Goal: Information Seeking & Learning: Understand process/instructions

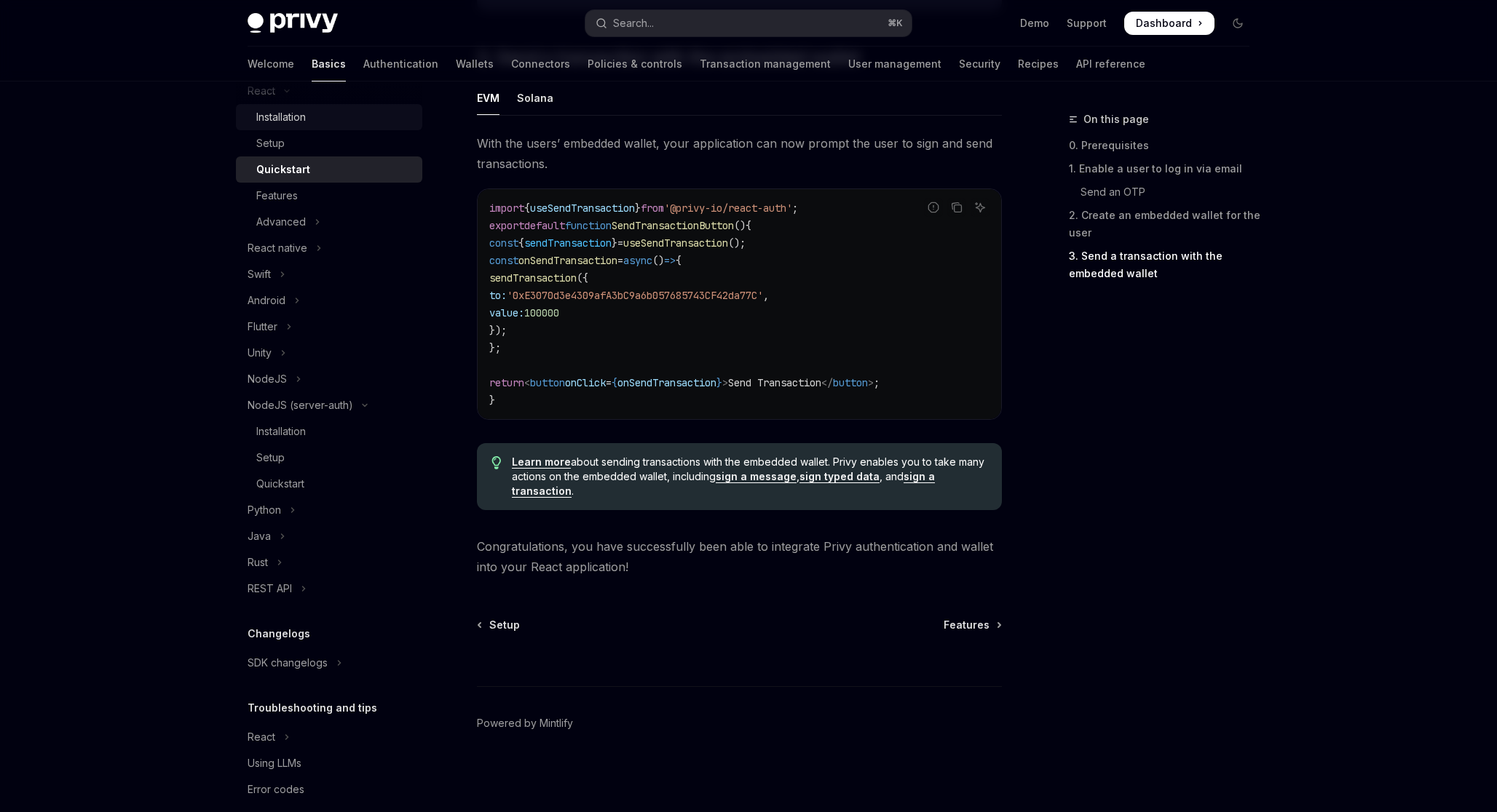
scroll to position [216, 0]
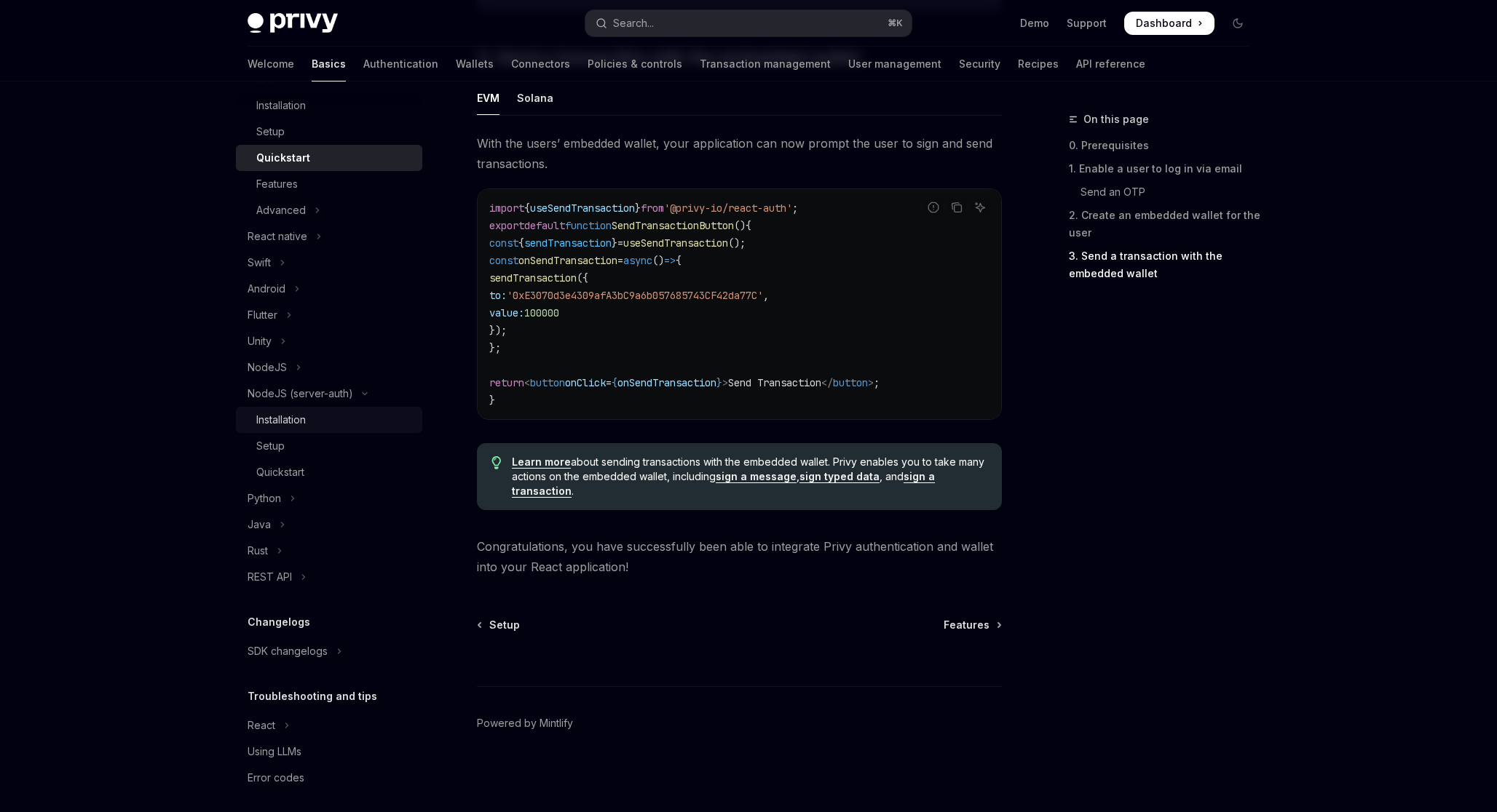
click at [308, 425] on div "Installation" at bounding box center [335, 420] width 157 height 17
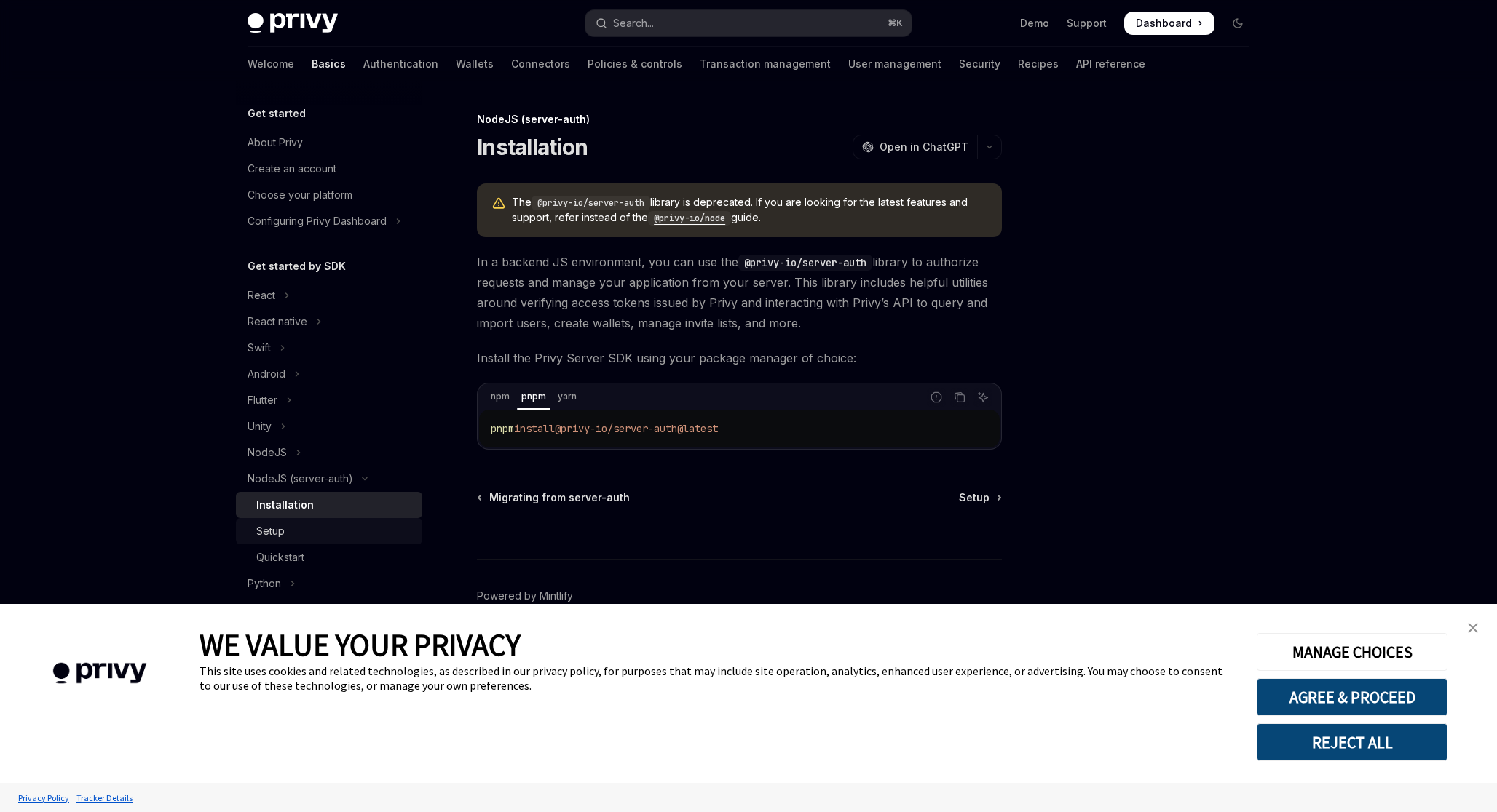
click at [280, 531] on div "Setup" at bounding box center [270, 531] width 29 height 17
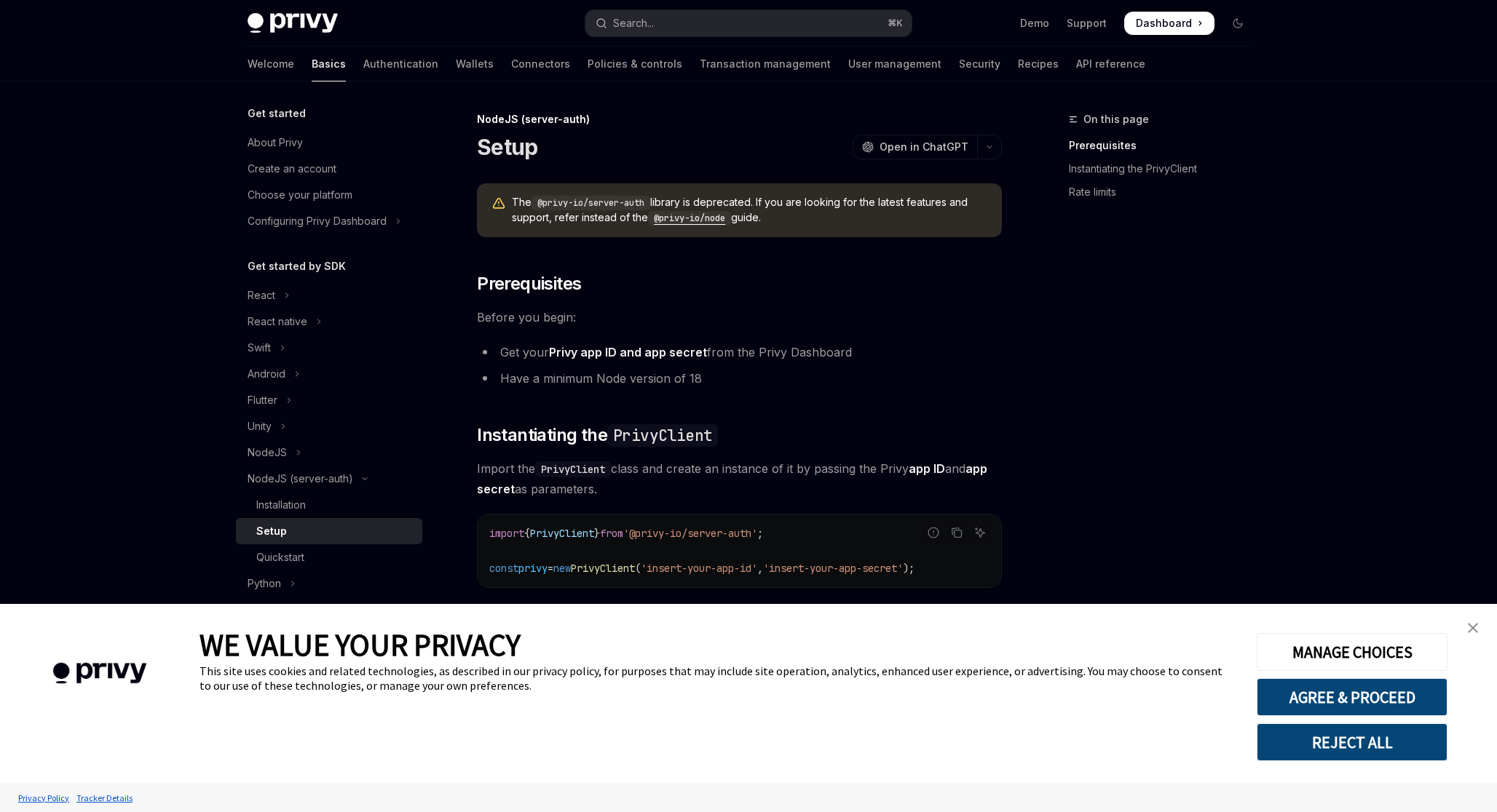
click at [1473, 630] on img "close banner" at bounding box center [1473, 628] width 10 height 10
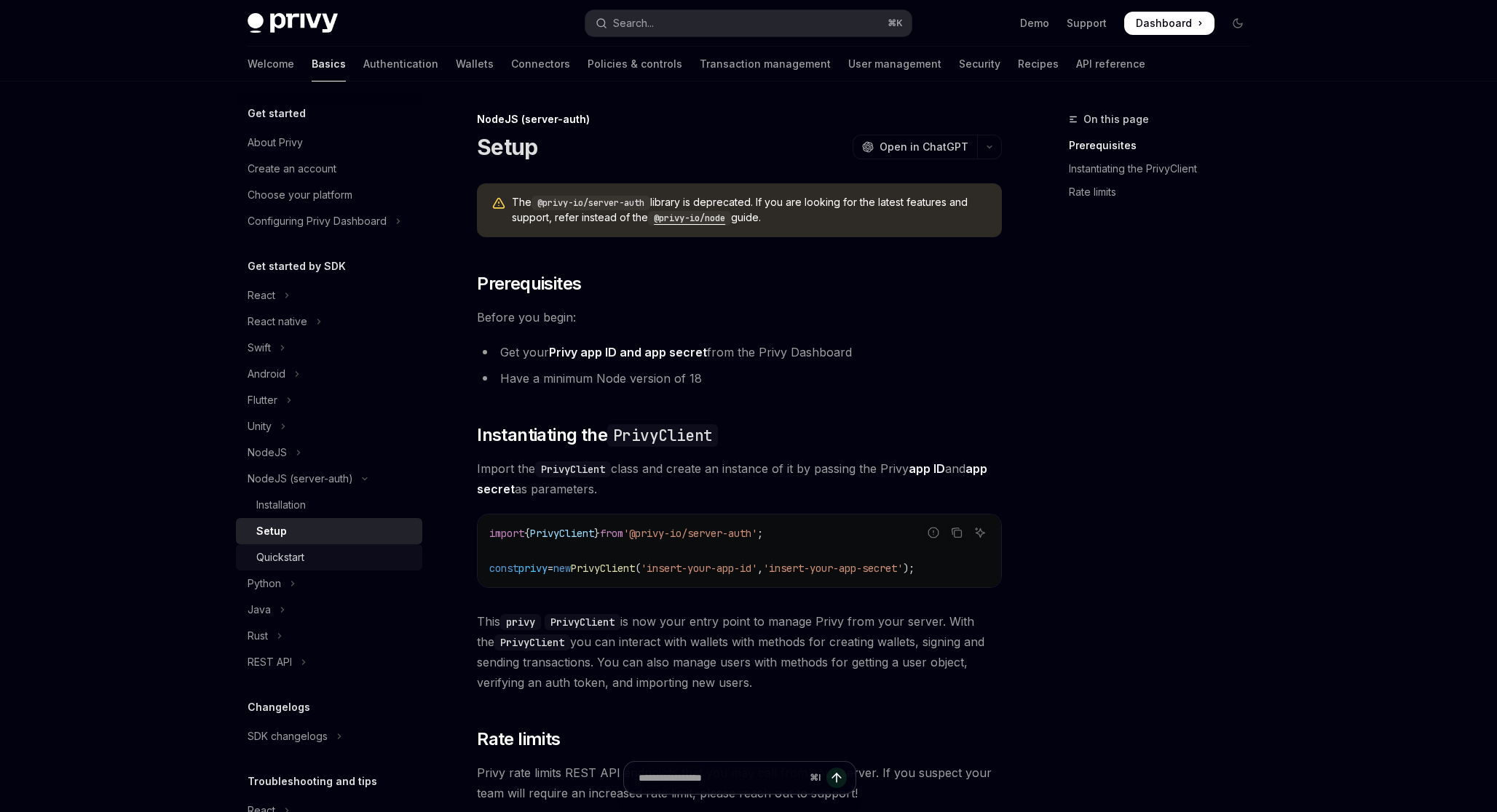
click at [288, 554] on div "Quickstart" at bounding box center [280, 557] width 48 height 17
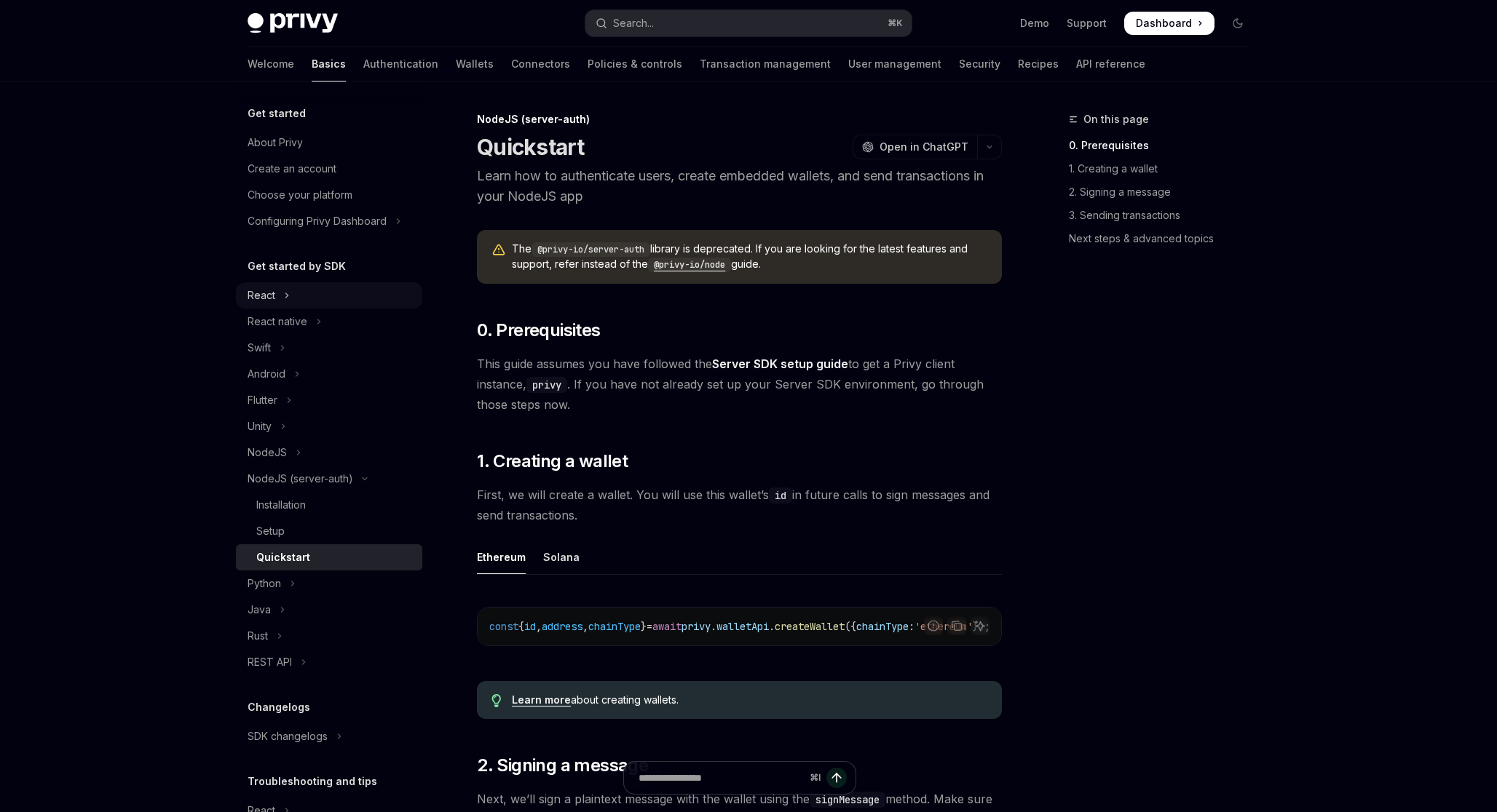
click at [274, 293] on div "React" at bounding box center [262, 296] width 28 height 17
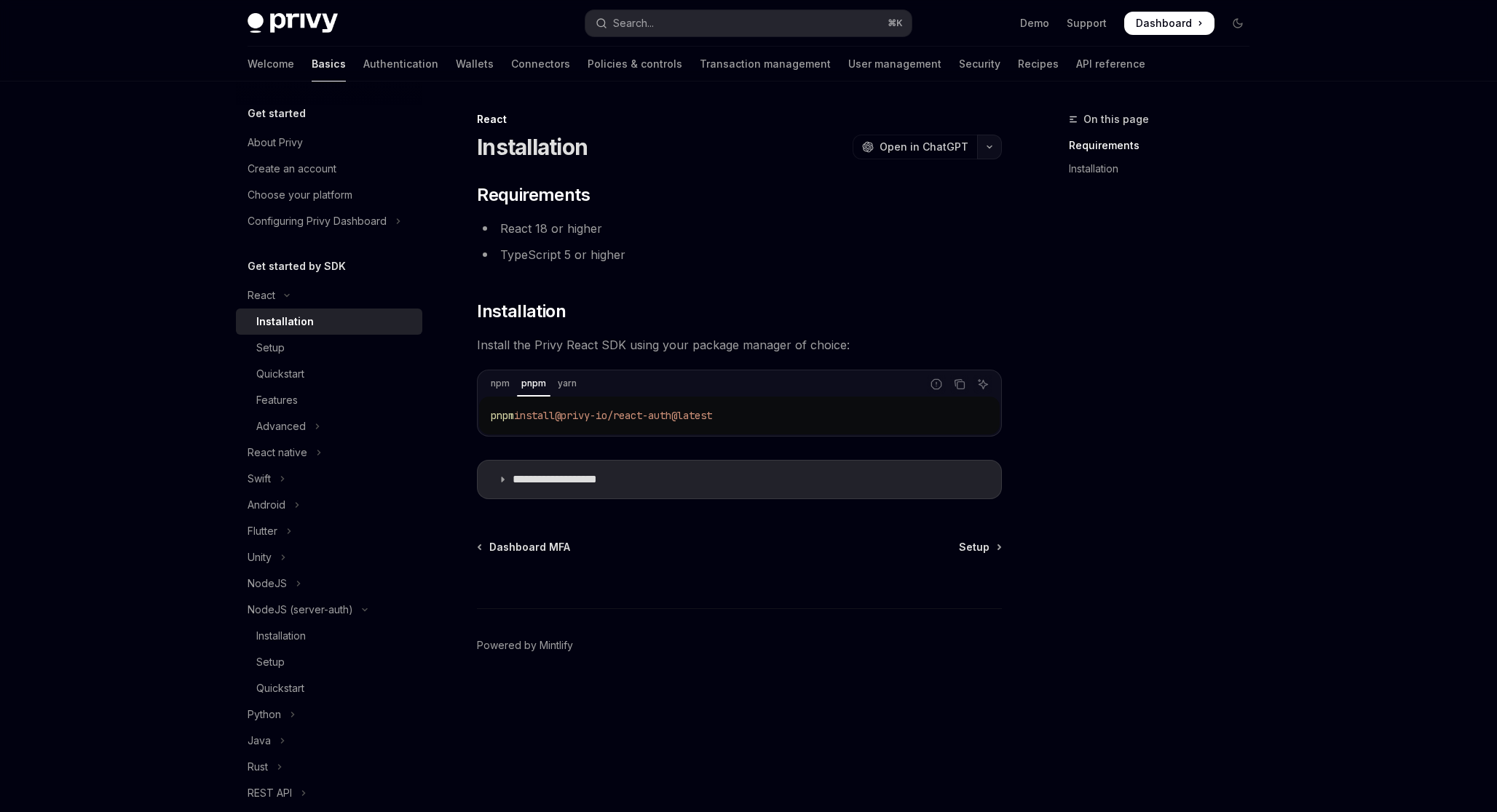
click at [984, 147] on button "button" at bounding box center [989, 146] width 25 height 25
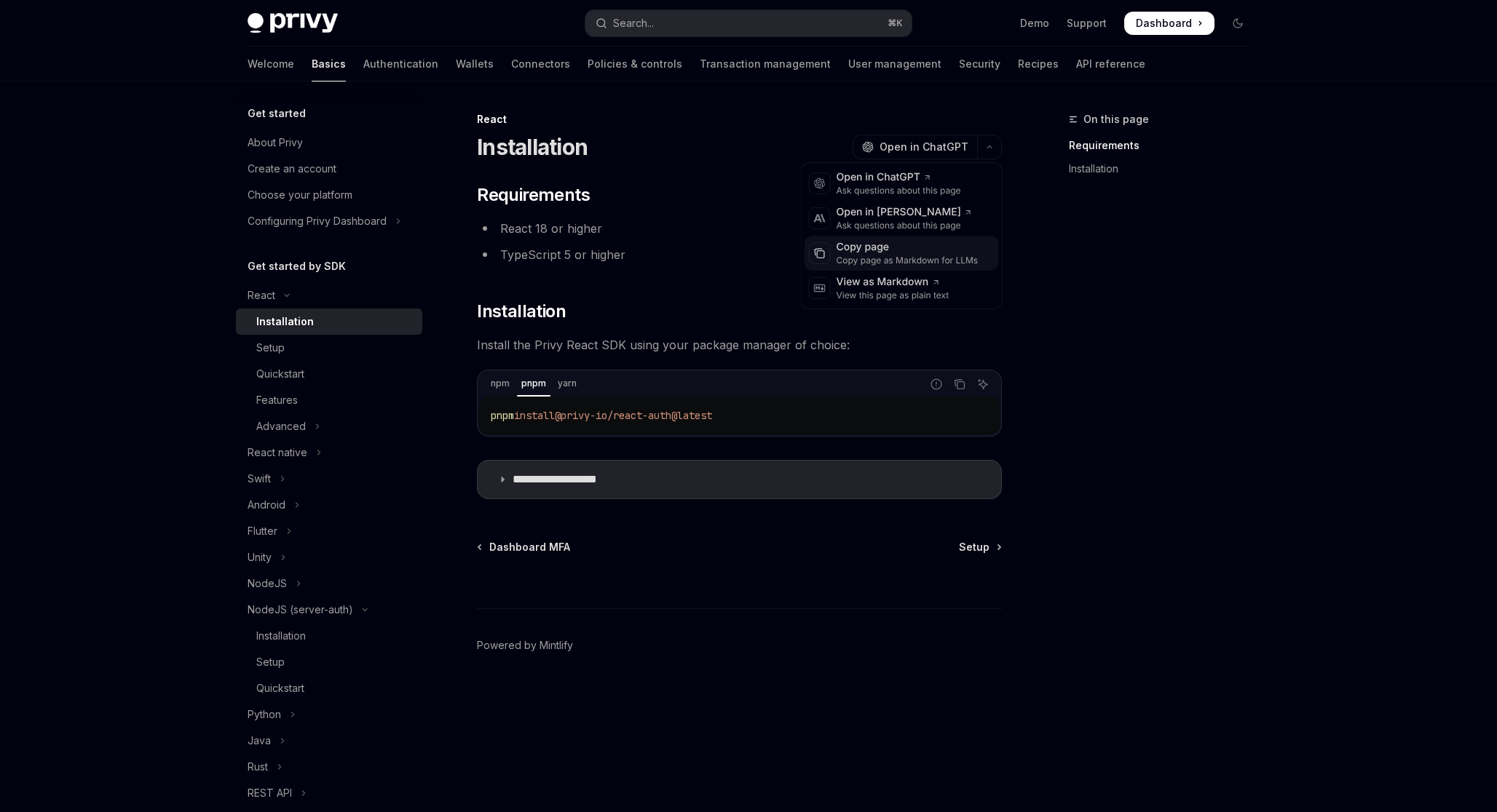
click at [881, 251] on div "Copy page" at bounding box center [908, 247] width 142 height 15
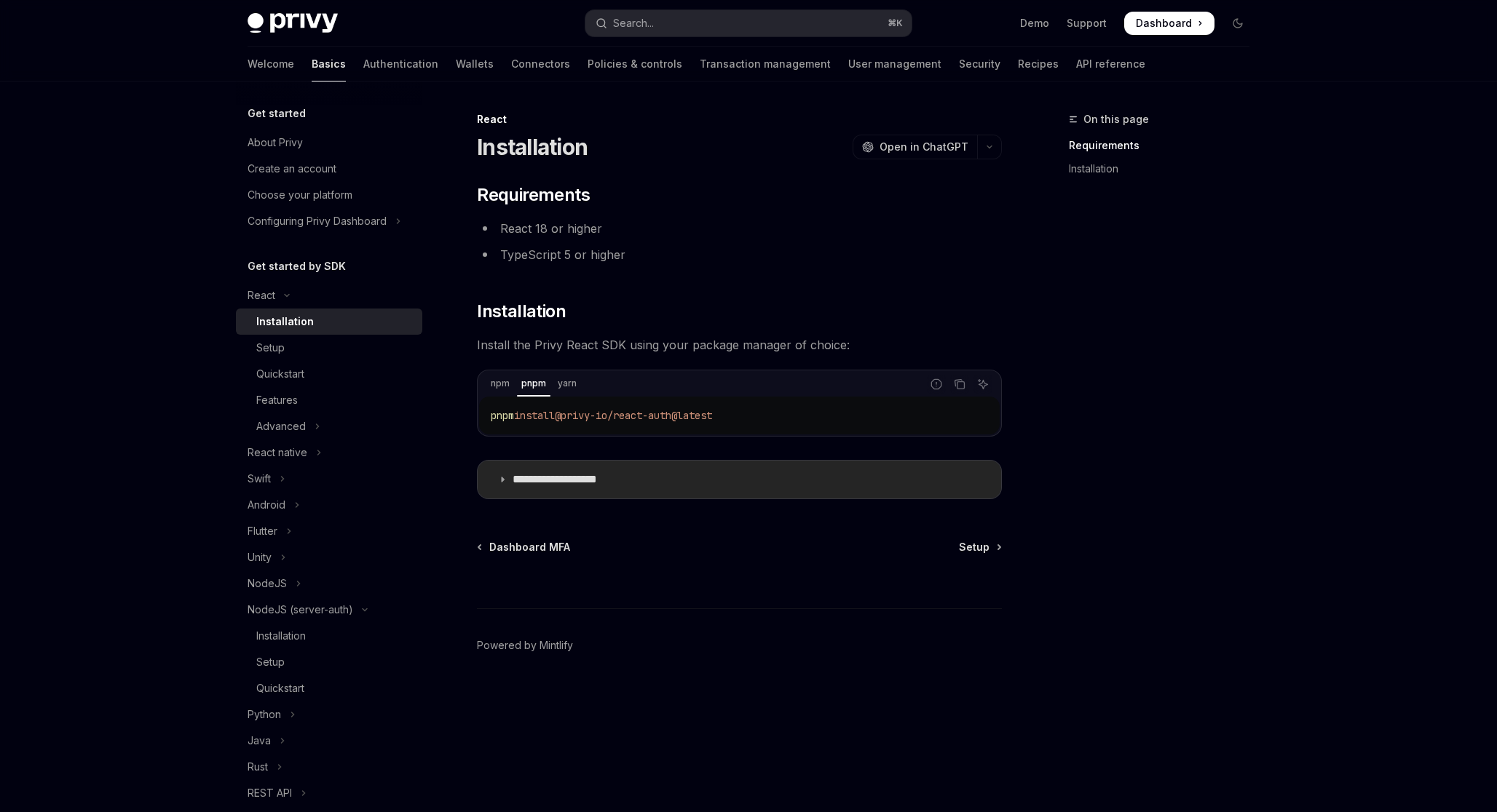
click at [511, 484] on summary "**********" at bounding box center [739, 480] width 524 height 38
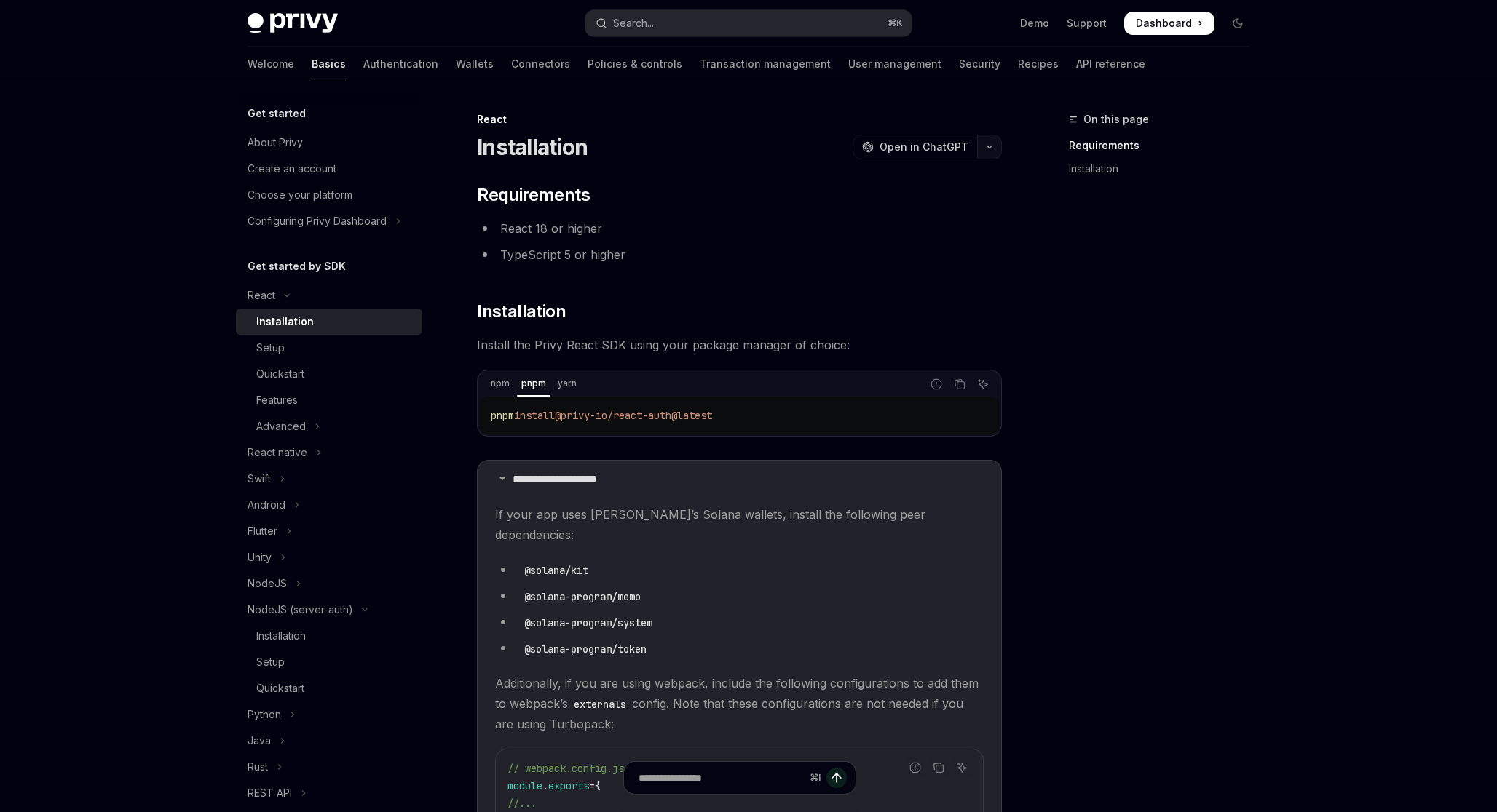
click at [986, 144] on icon "button" at bounding box center [989, 146] width 17 height 6
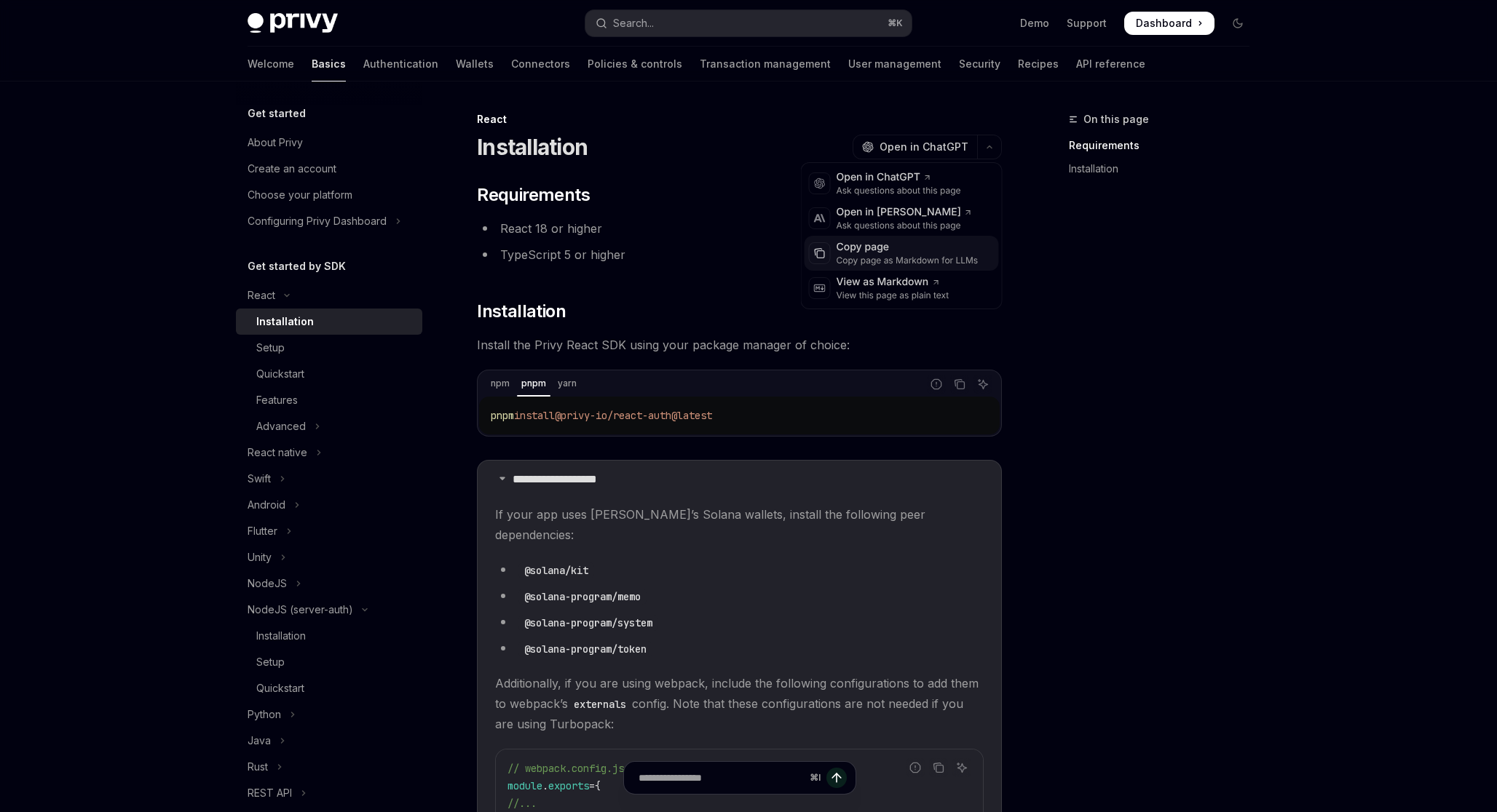
click at [908, 260] on div "Copy page as Markdown for LLMs" at bounding box center [908, 260] width 142 height 11
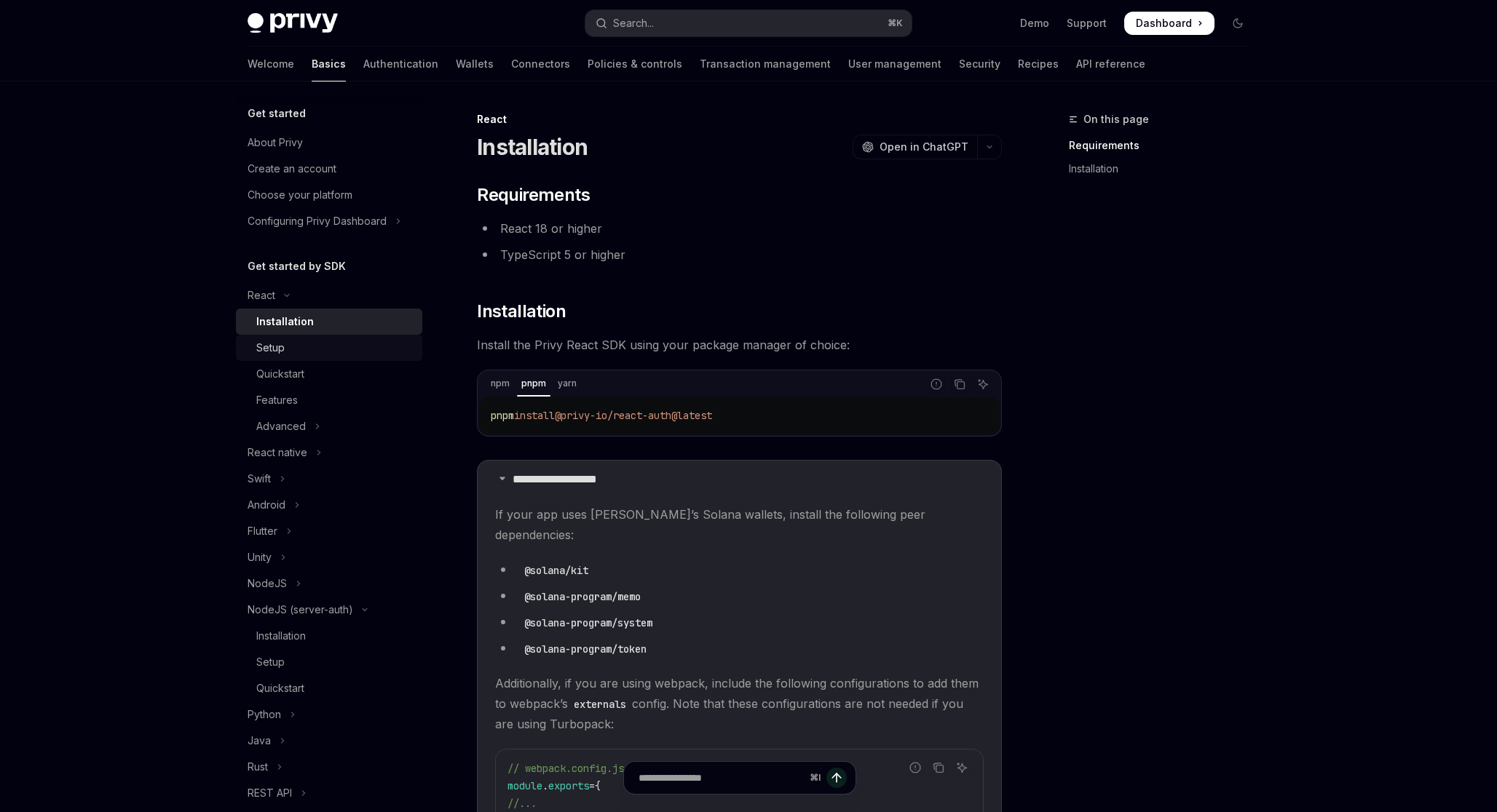
click at [278, 348] on div "Setup" at bounding box center [270, 348] width 29 height 17
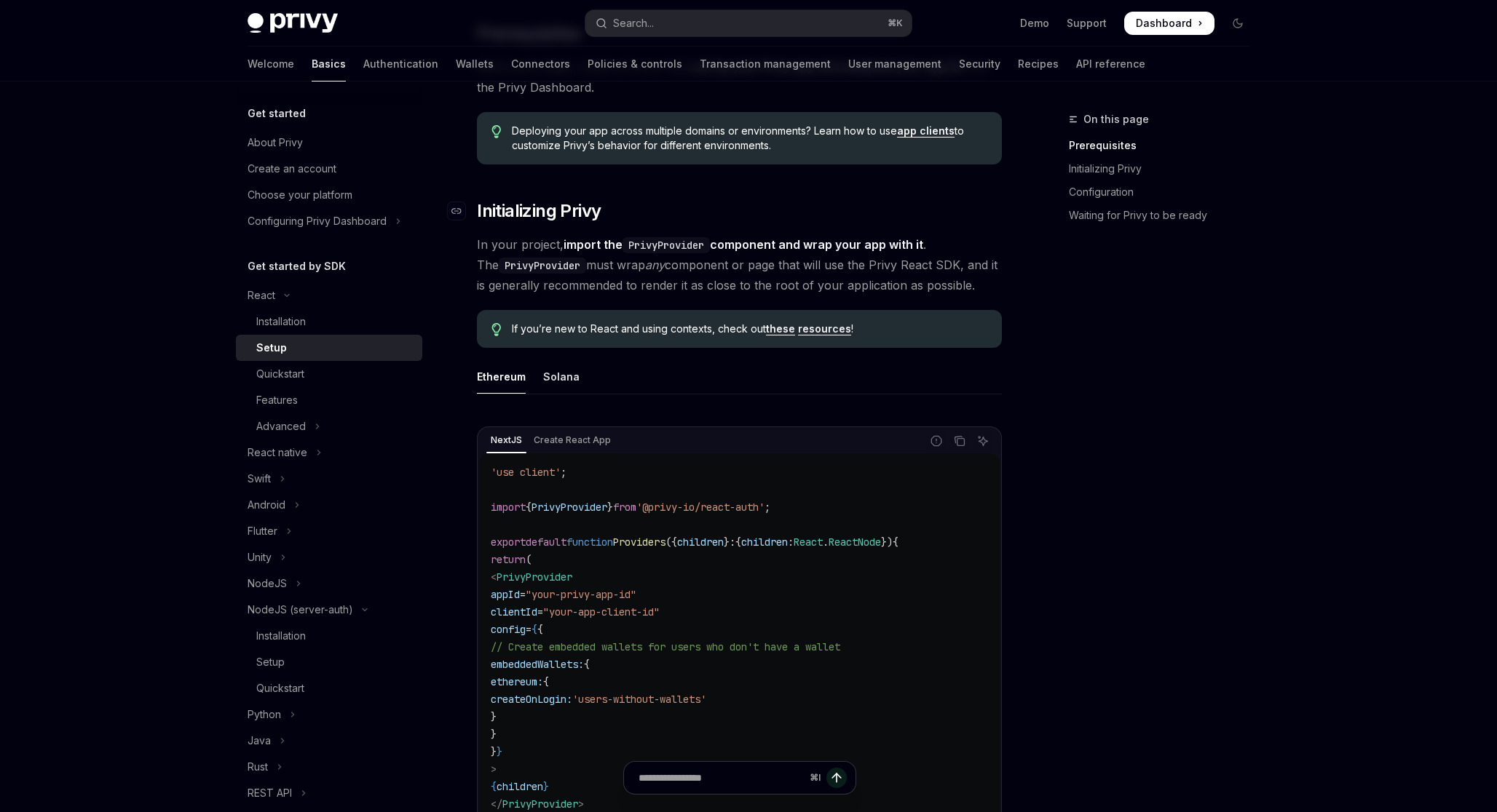
scroll to position [163, 0]
click at [559, 385] on div "Solana" at bounding box center [562, 374] width 36 height 34
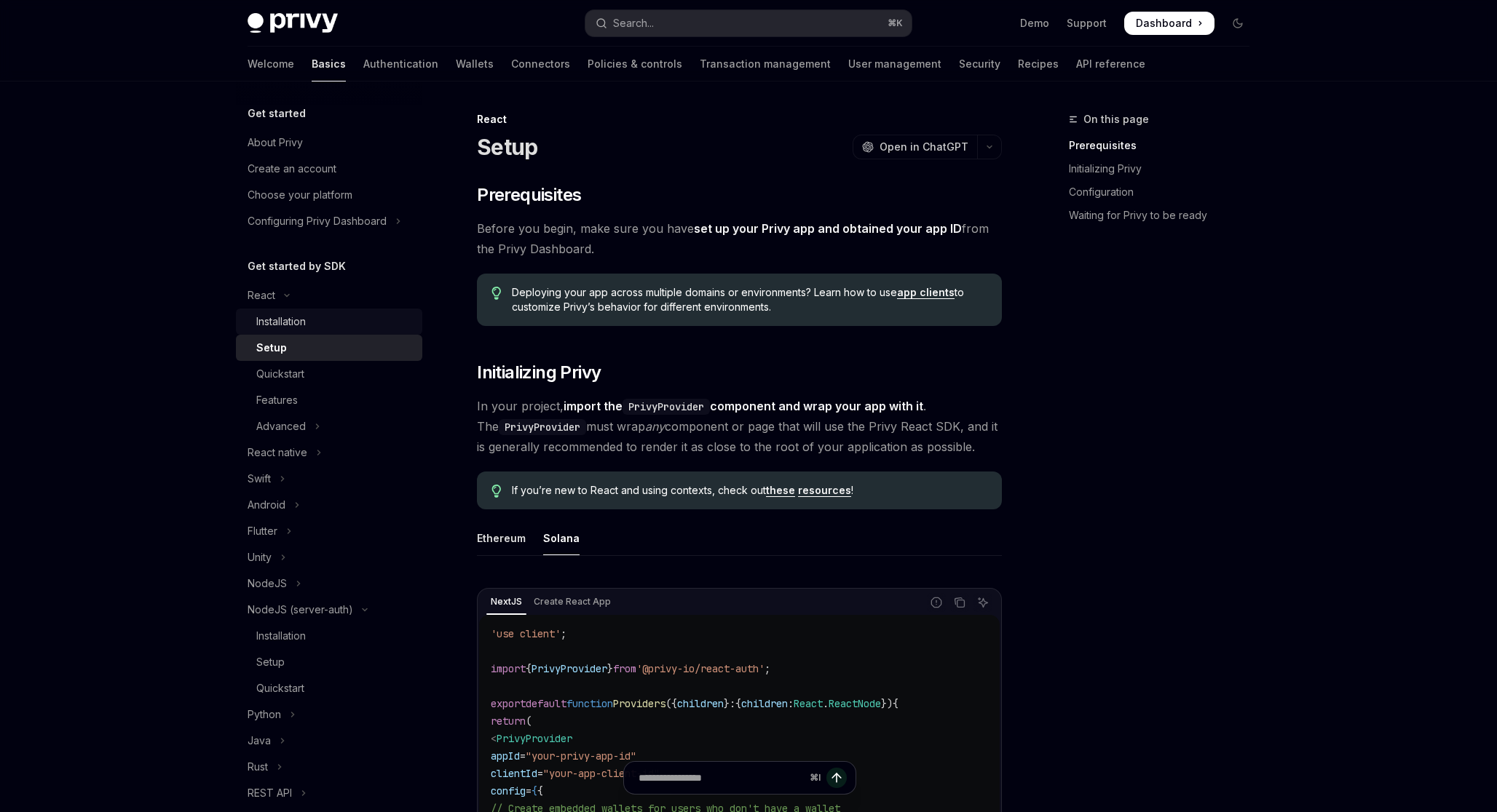
click at [280, 318] on div "Installation" at bounding box center [281, 322] width 49 height 17
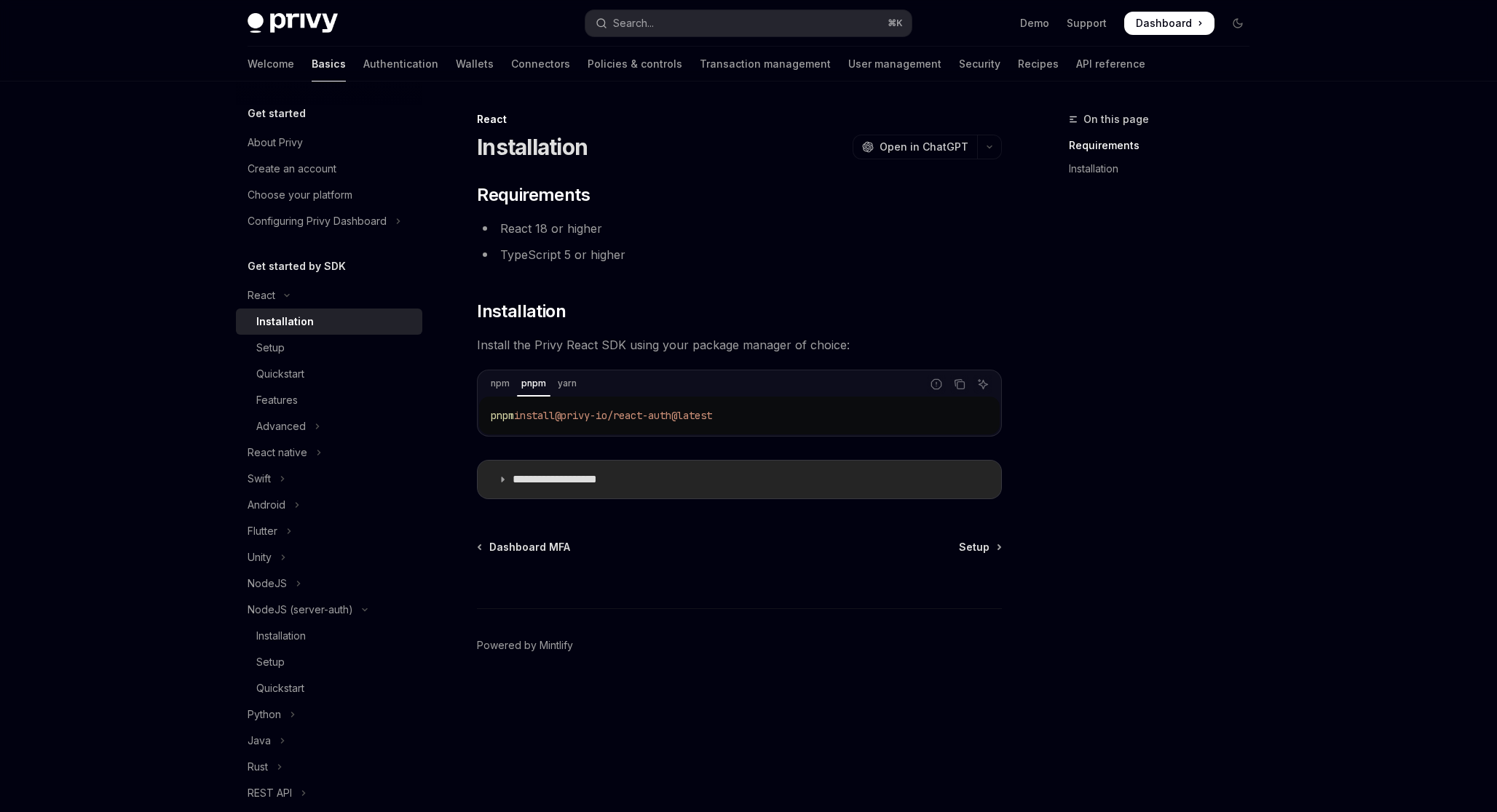
click at [569, 484] on p "**********" at bounding box center [572, 479] width 120 height 15
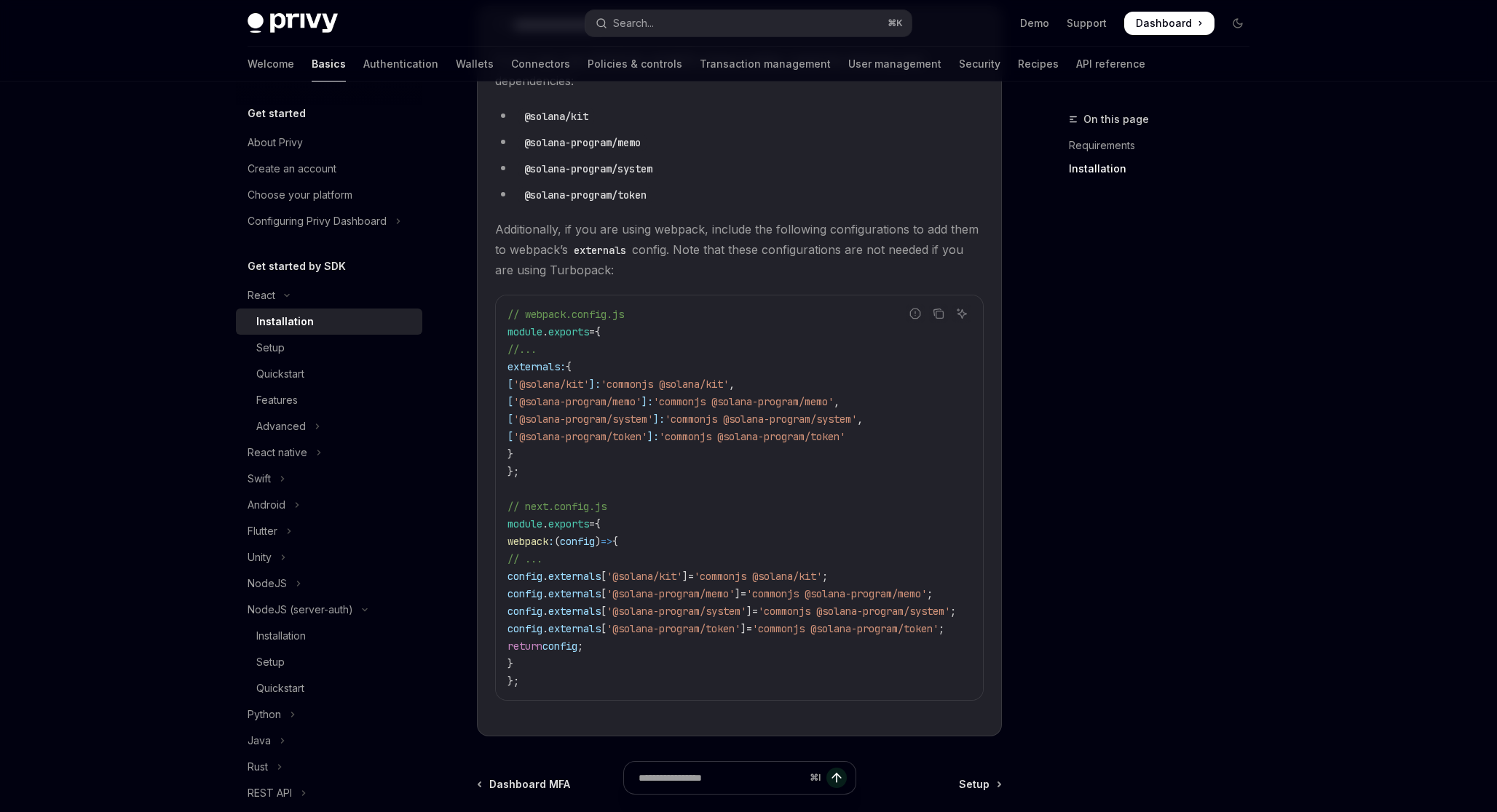
scroll to position [370, 0]
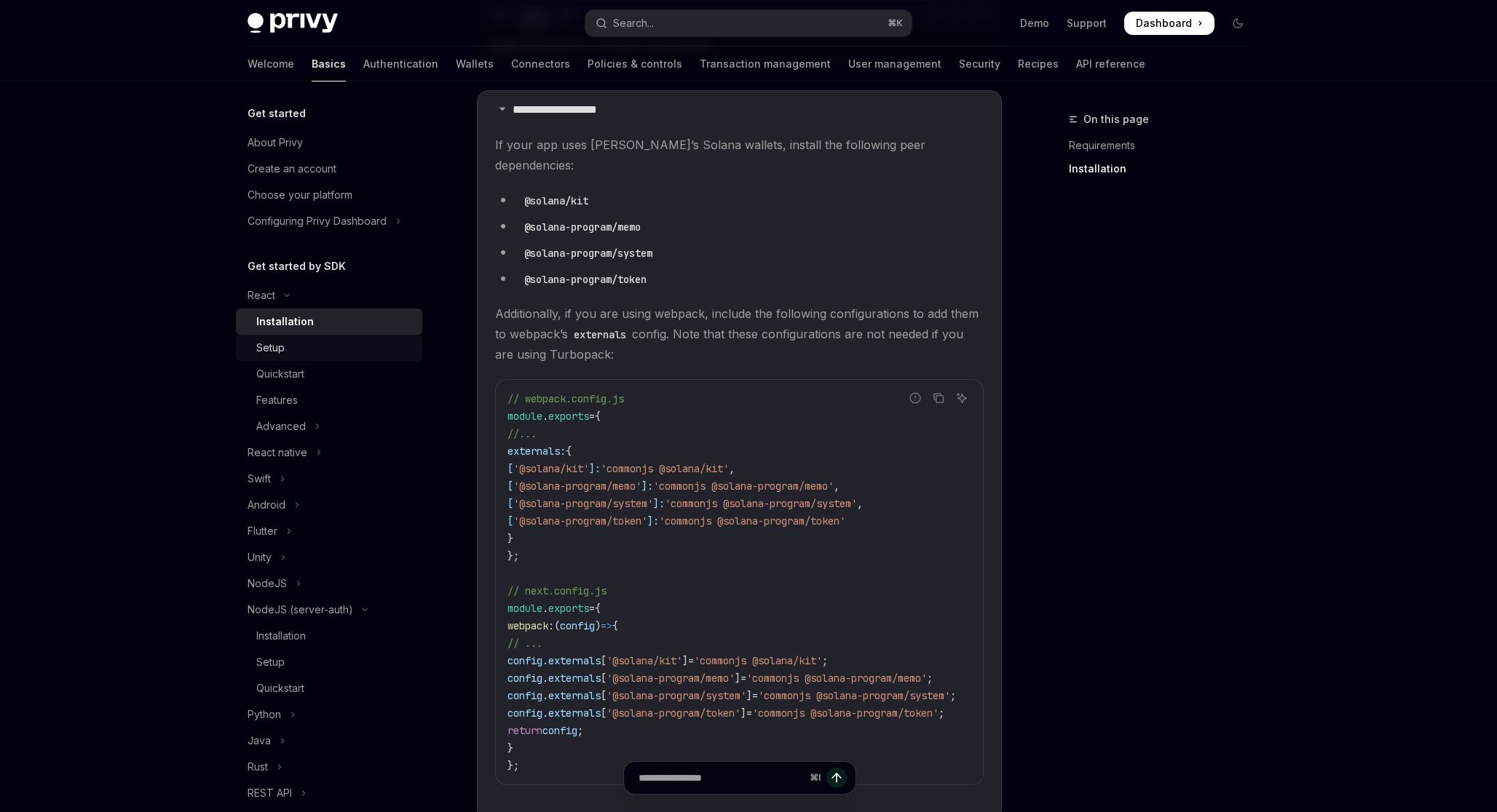
click at [275, 345] on div "Setup" at bounding box center [270, 348] width 29 height 17
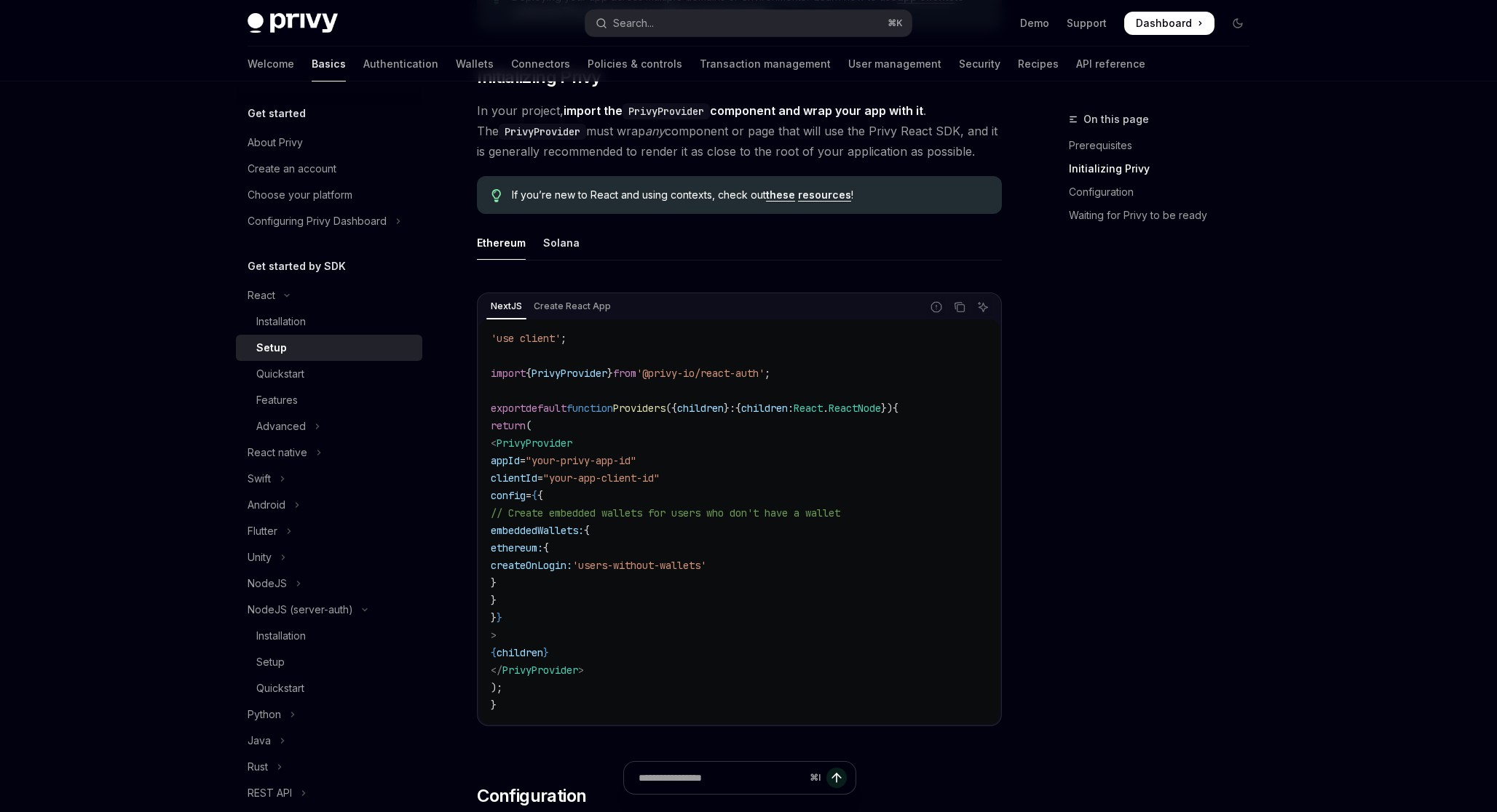
scroll to position [303, 0]
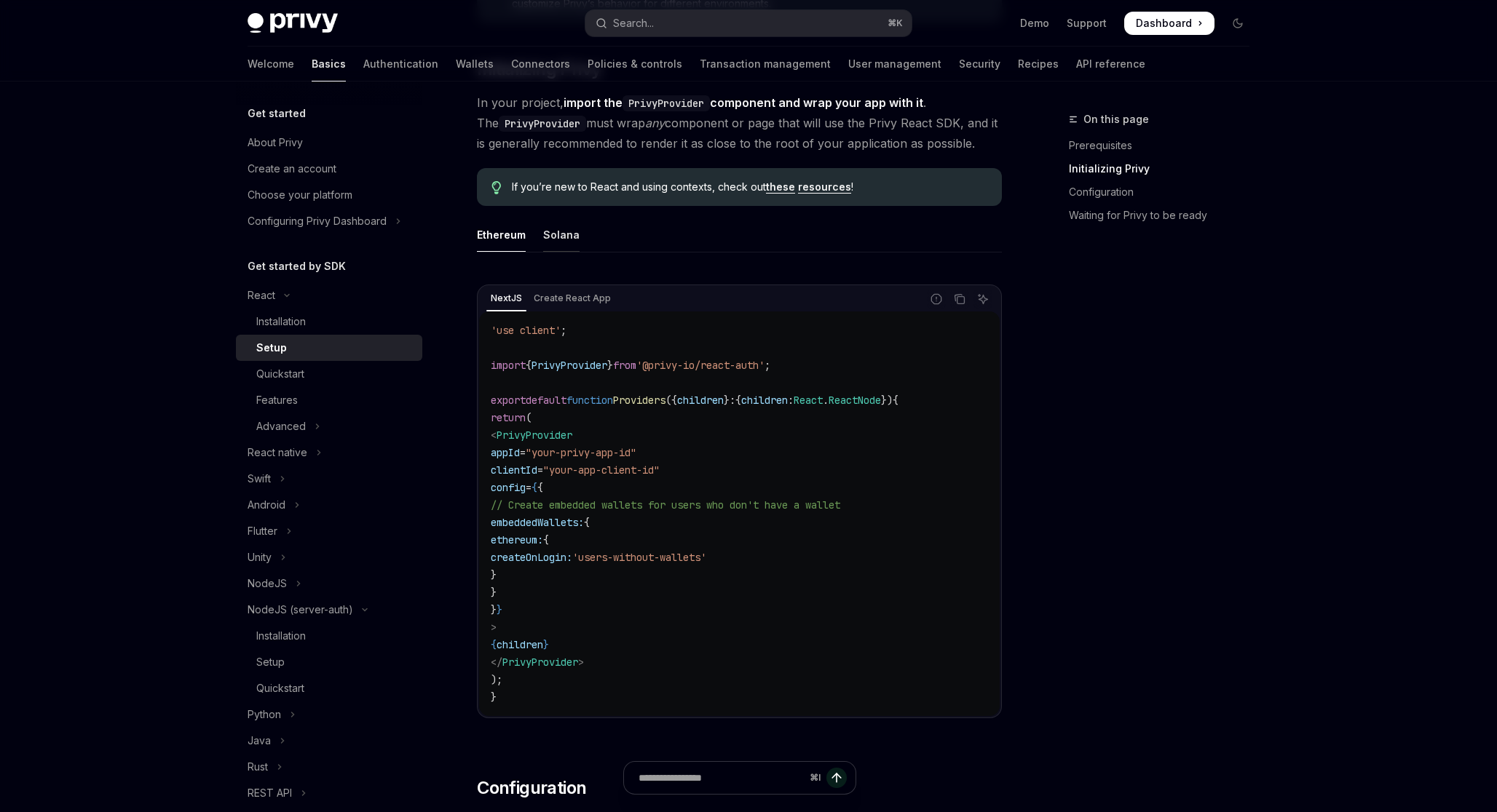
click at [557, 238] on div "Solana" at bounding box center [562, 234] width 36 height 34
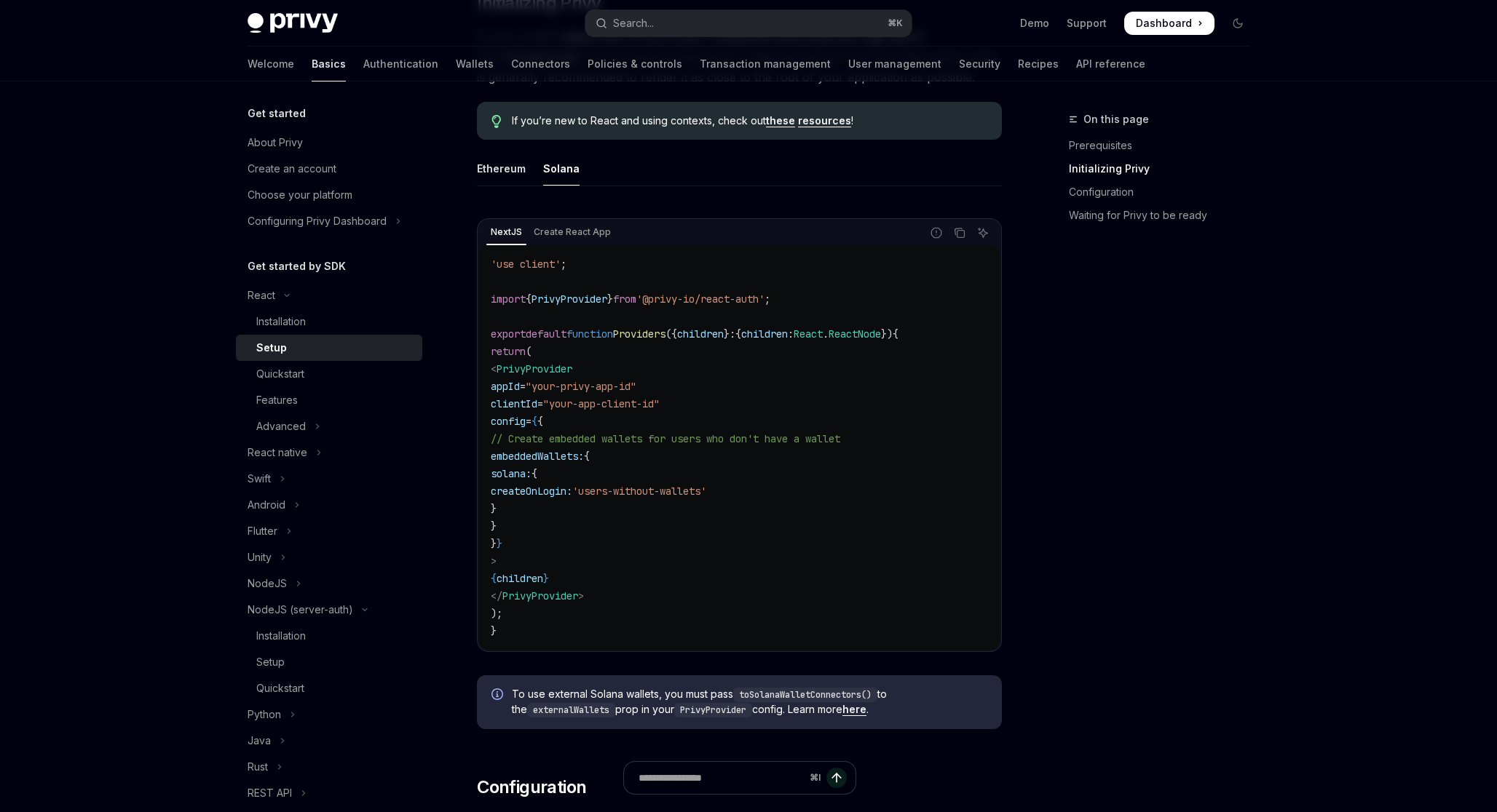
scroll to position [387, 0]
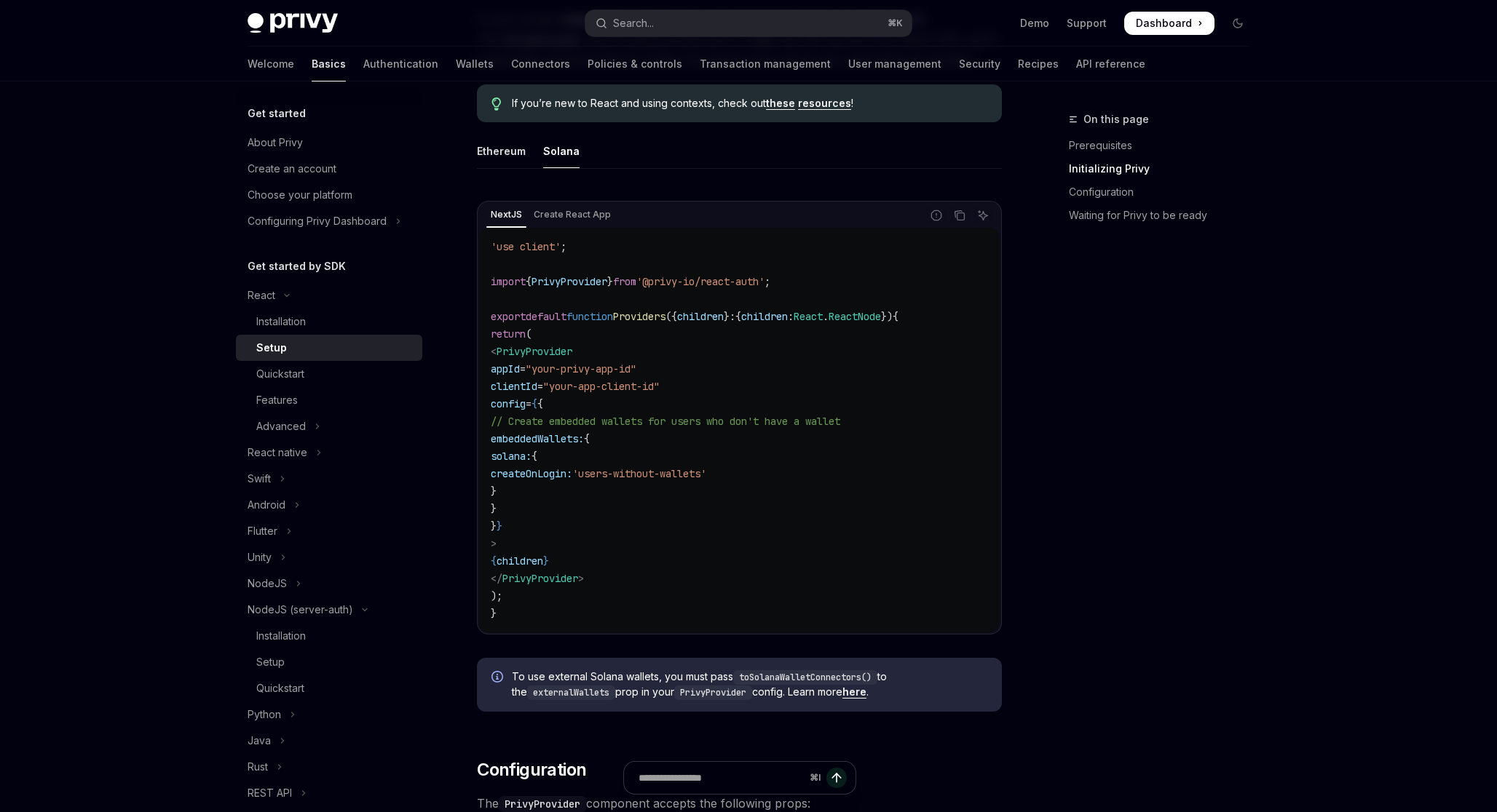
drag, startPoint x: 619, startPoint y: 576, endPoint x: 512, endPoint y: 356, distance: 244.6
click at [512, 356] on code "'use client' ; import { PrivyProvider } from '@privy-io/react-auth' ; export de…" at bounding box center [739, 431] width 498 height 385
click at [553, 427] on span "// Create embedded wallets for users who don't have a wallet" at bounding box center [665, 421] width 349 height 13
drag, startPoint x: 612, startPoint y: 575, endPoint x: 517, endPoint y: 348, distance: 246.1
click at [517, 348] on code "'use client' ; import { PrivyProvider } from '@privy-io/react-auth' ; export de…" at bounding box center [739, 431] width 498 height 385
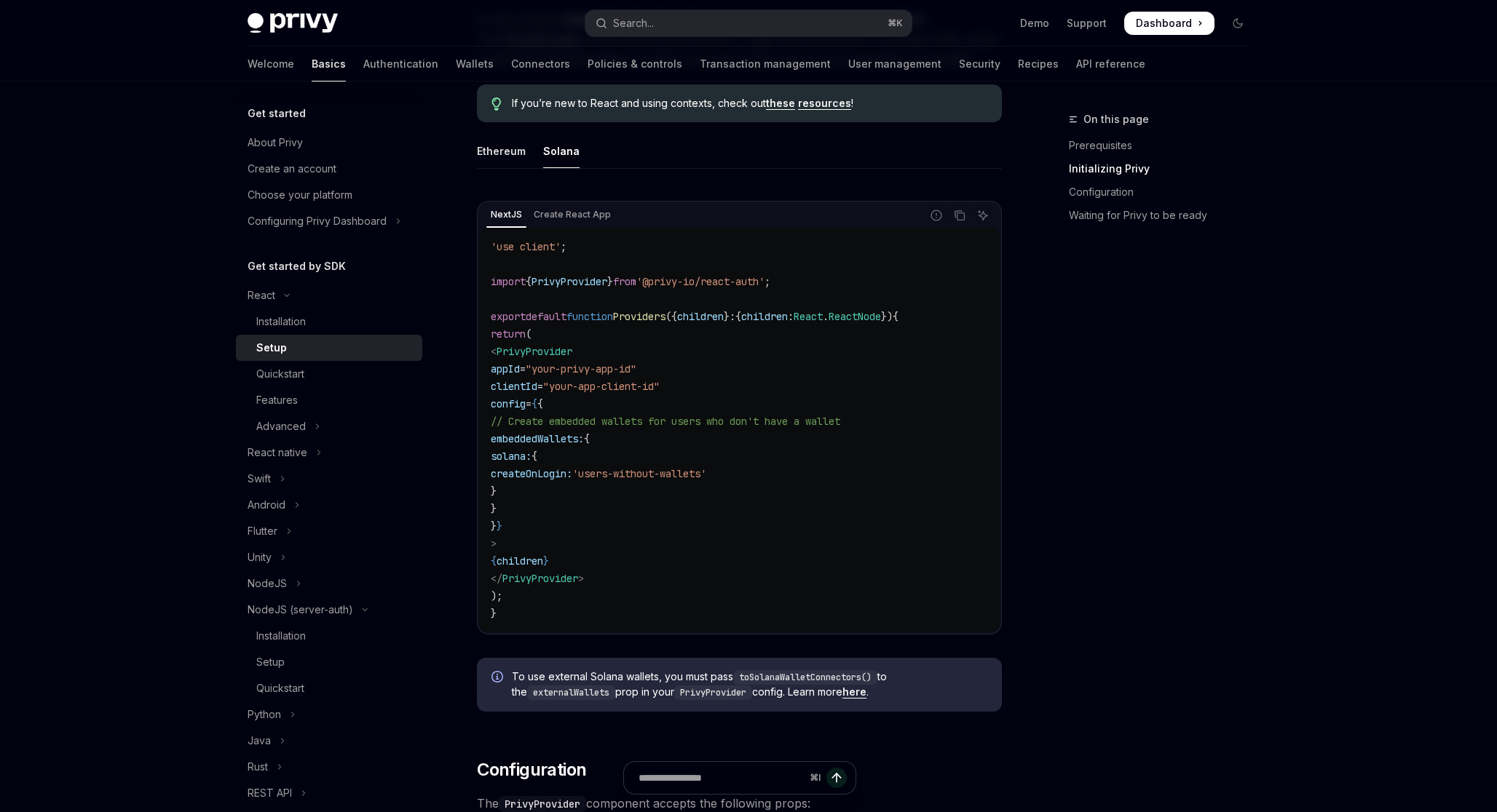
copy code "< PrivyProvider appId = "your-privy-app-id" clientId = "your-app-client-id" con…"
click at [497, 508] on span "}" at bounding box center [493, 509] width 6 height 13
click at [959, 215] on icon "Copy the contents from the code block" at bounding box center [959, 215] width 11 height 11
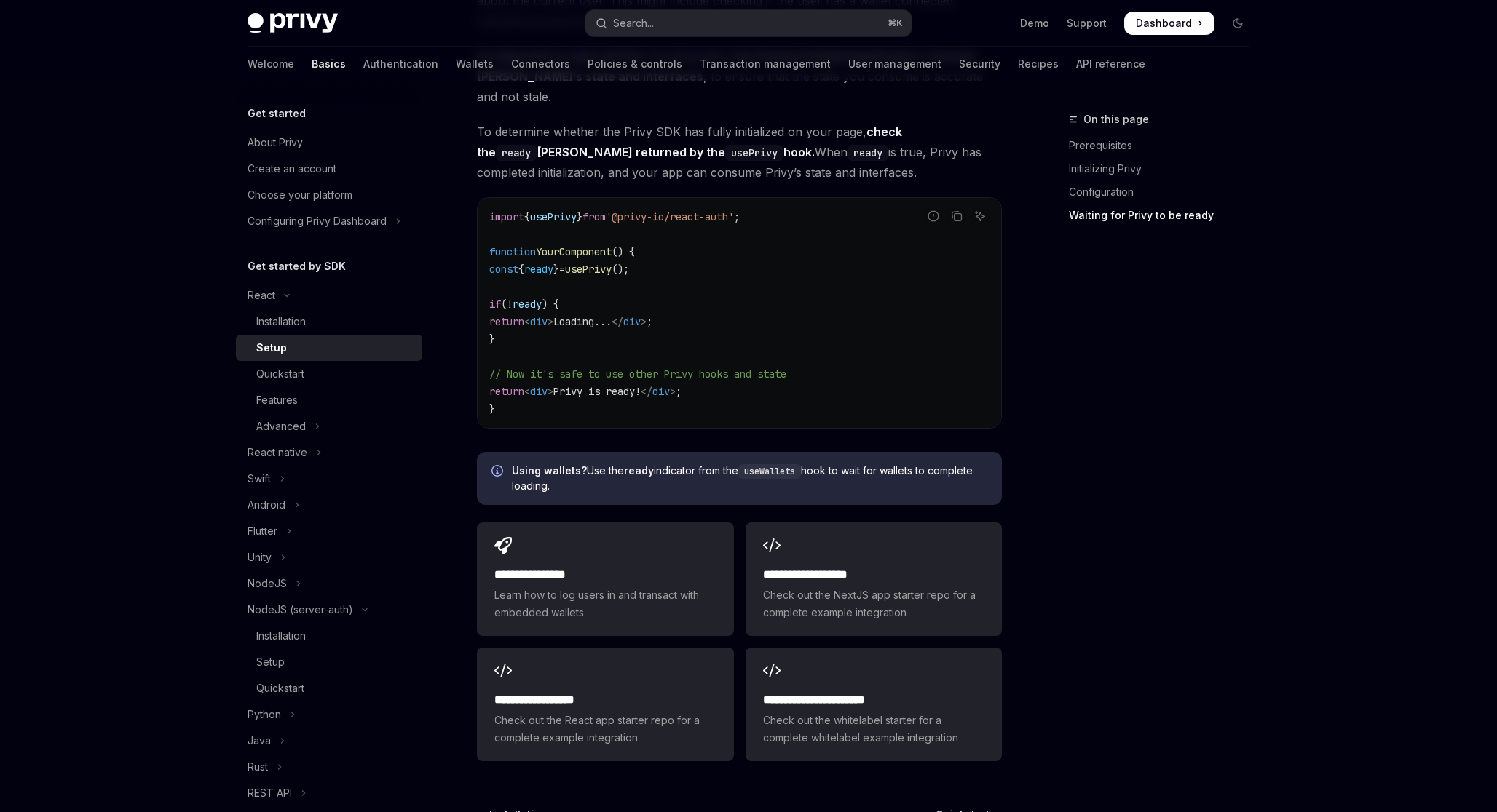
scroll to position [1572, 0]
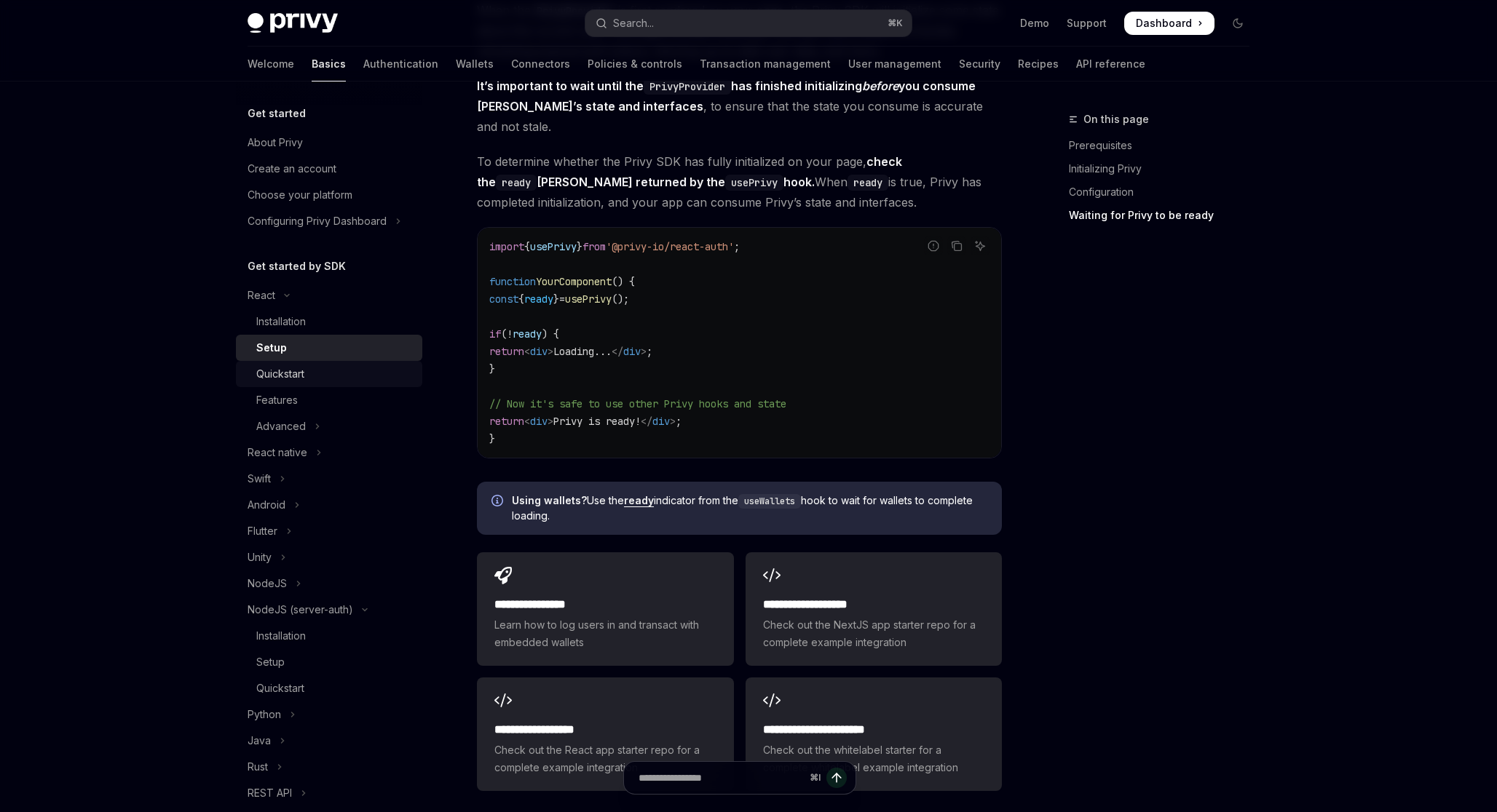
click at [301, 378] on div "Quickstart" at bounding box center [280, 374] width 48 height 17
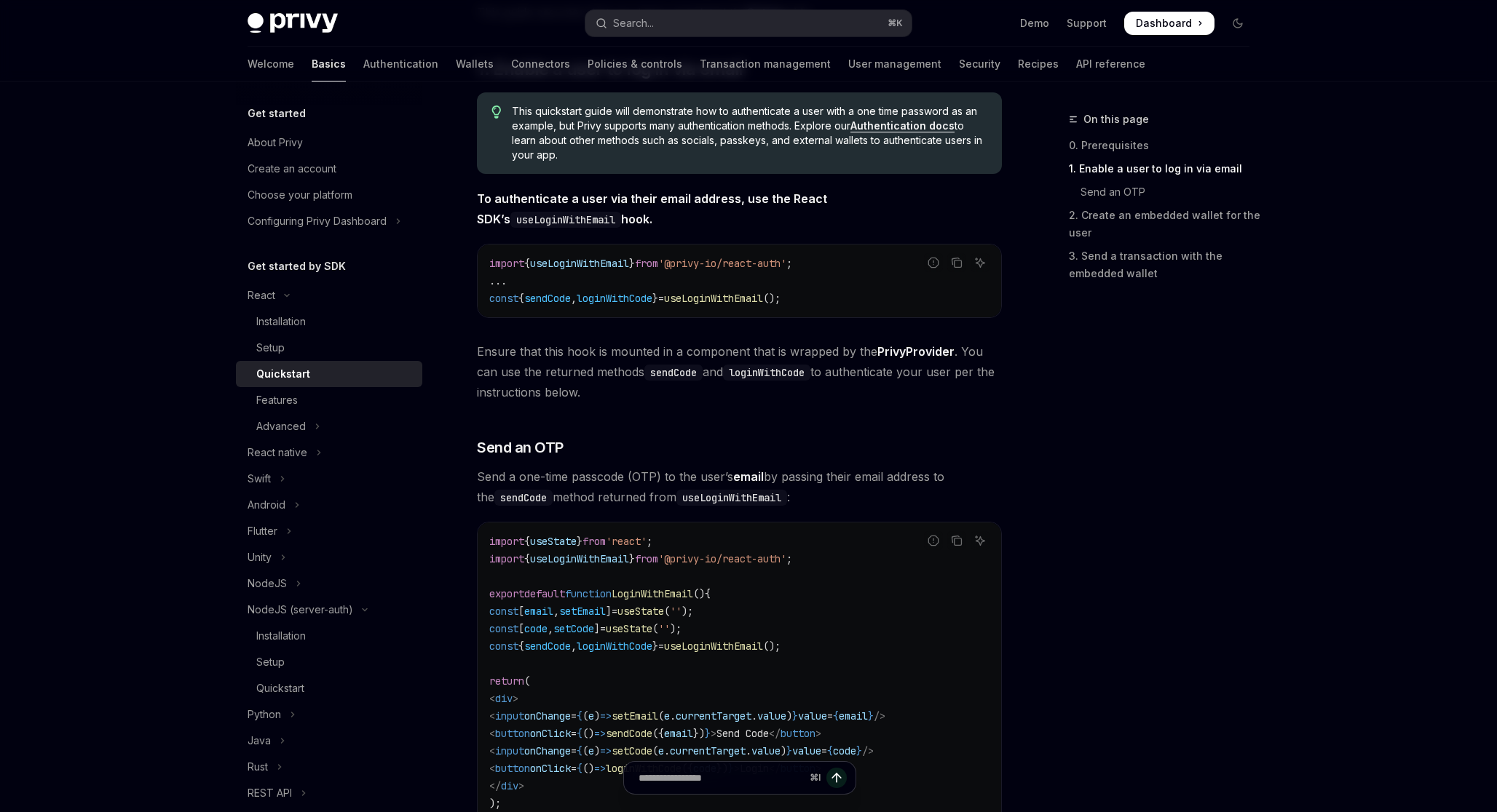
scroll to position [287, 0]
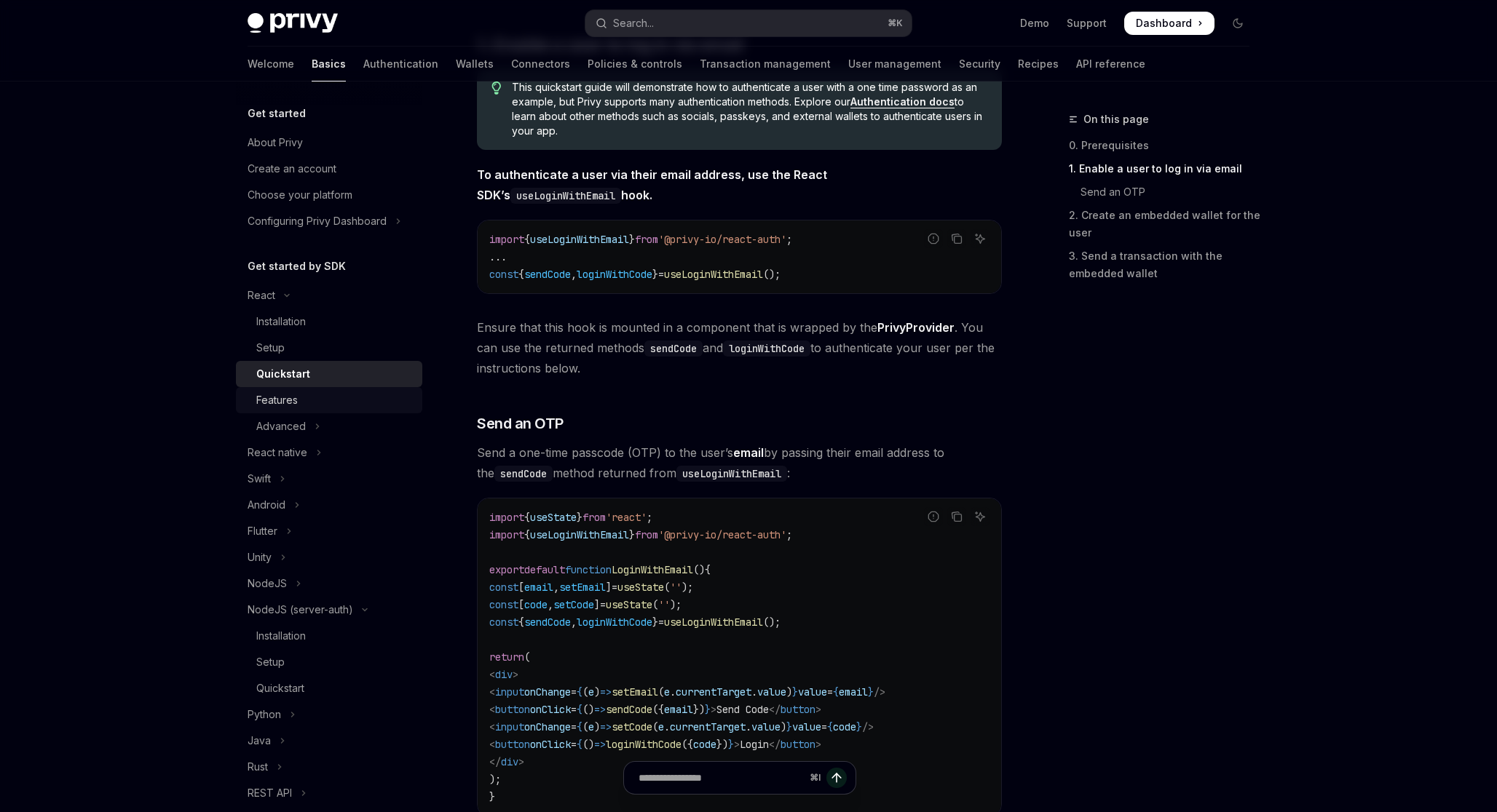
click at [303, 393] on div "Features" at bounding box center [335, 400] width 157 height 17
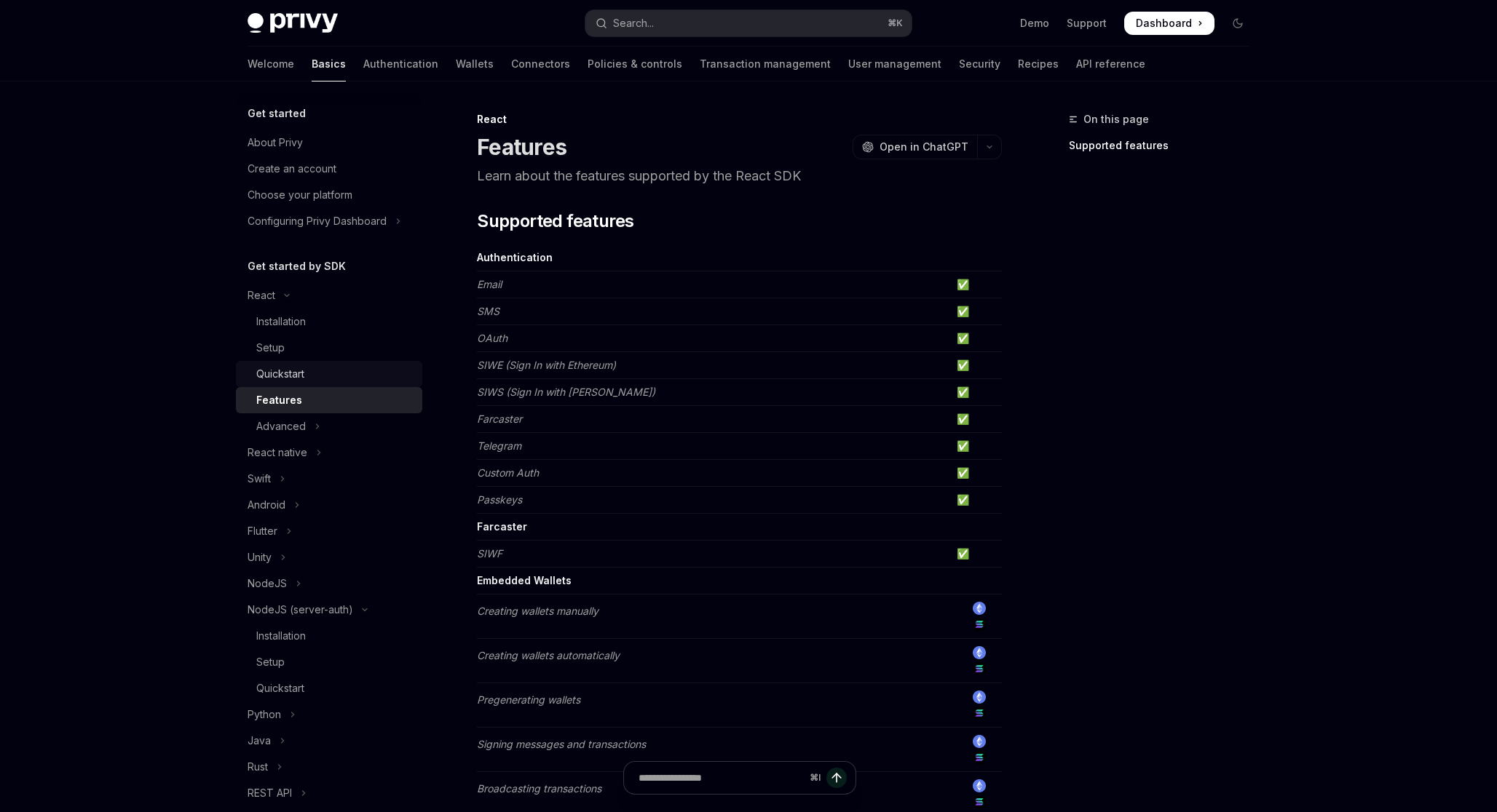
click at [304, 373] on div "Quickstart" at bounding box center [280, 374] width 48 height 17
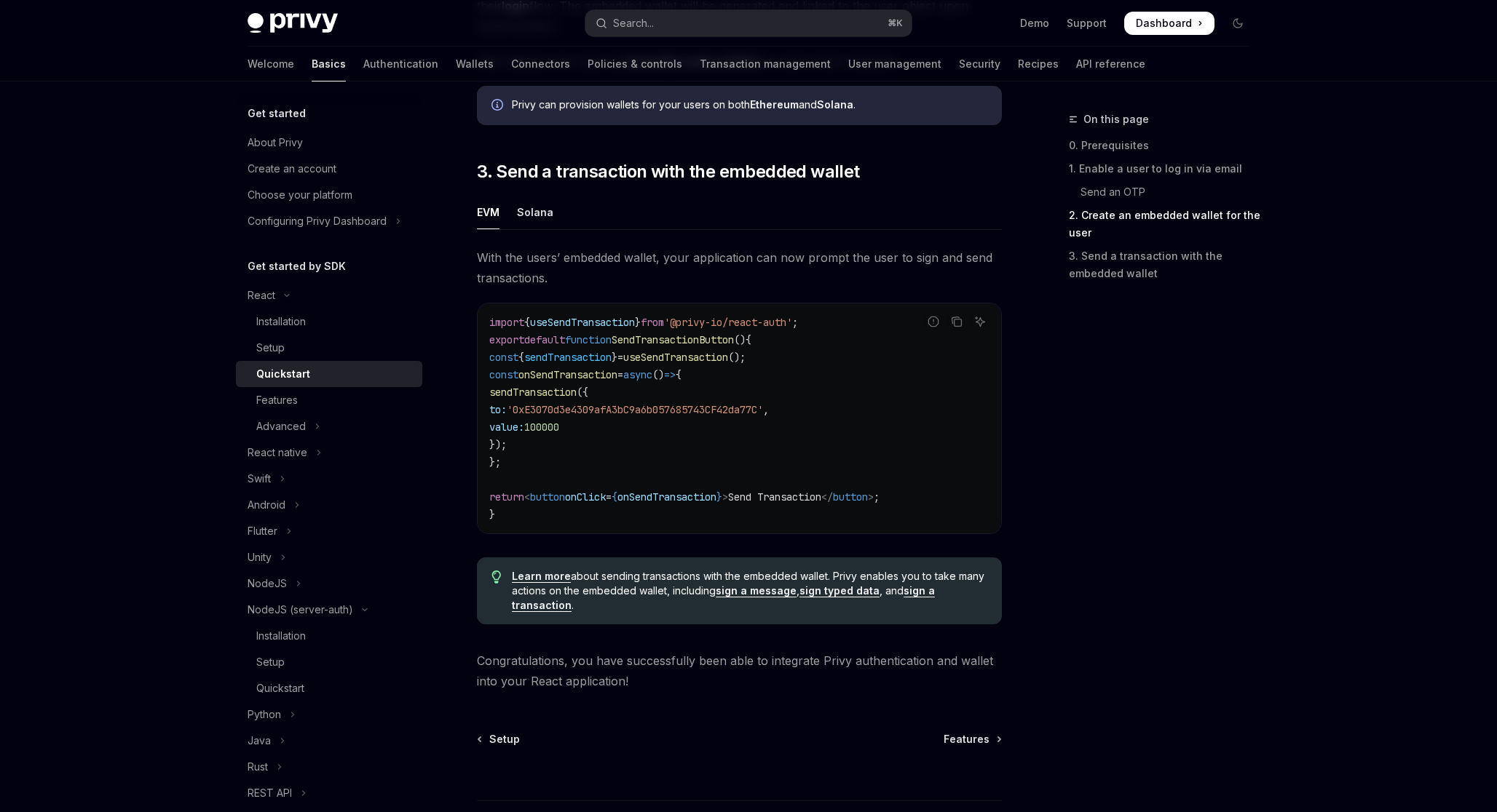
scroll to position [1186, 0]
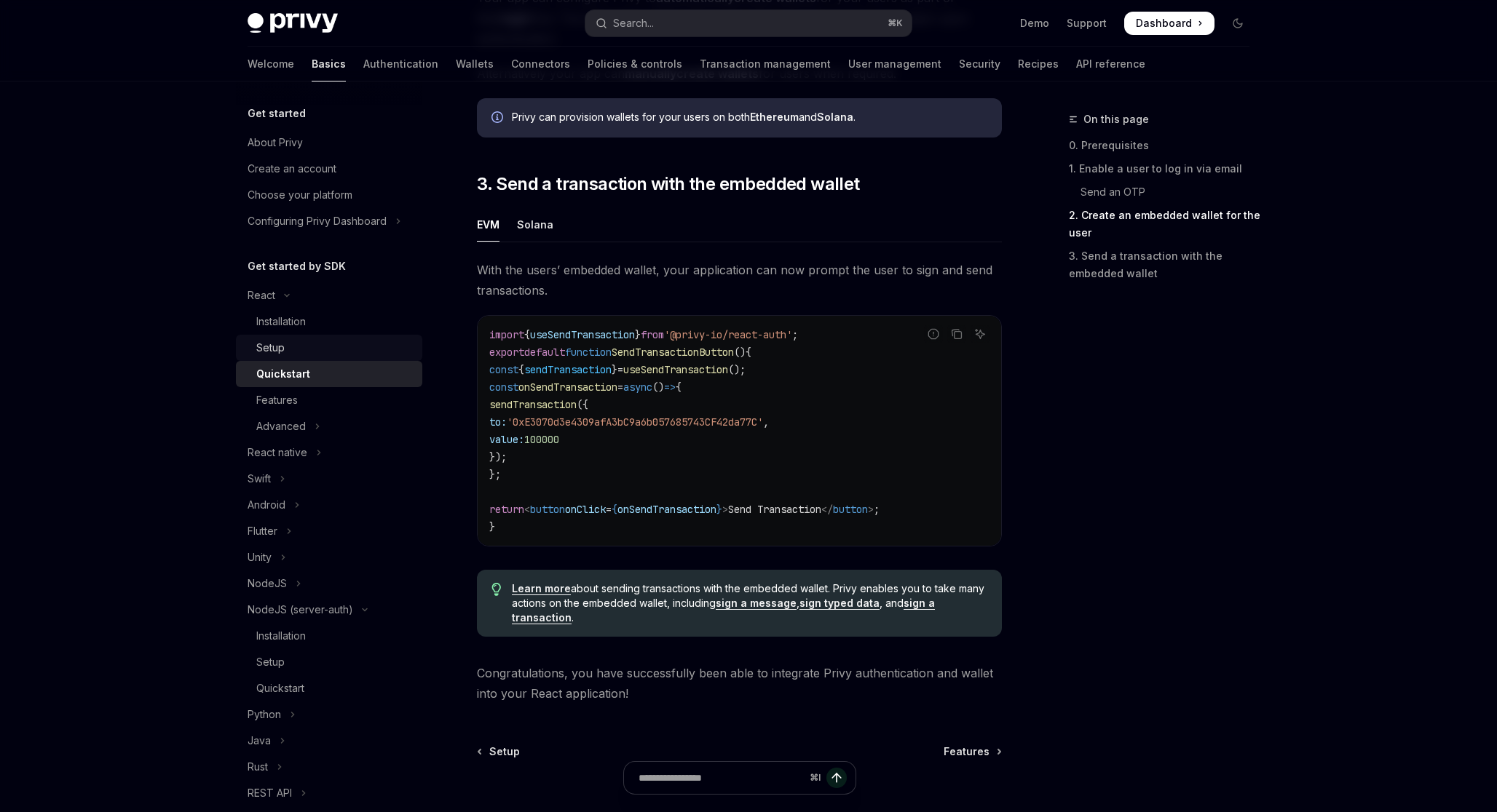
click at [329, 342] on div "Setup" at bounding box center [335, 348] width 157 height 17
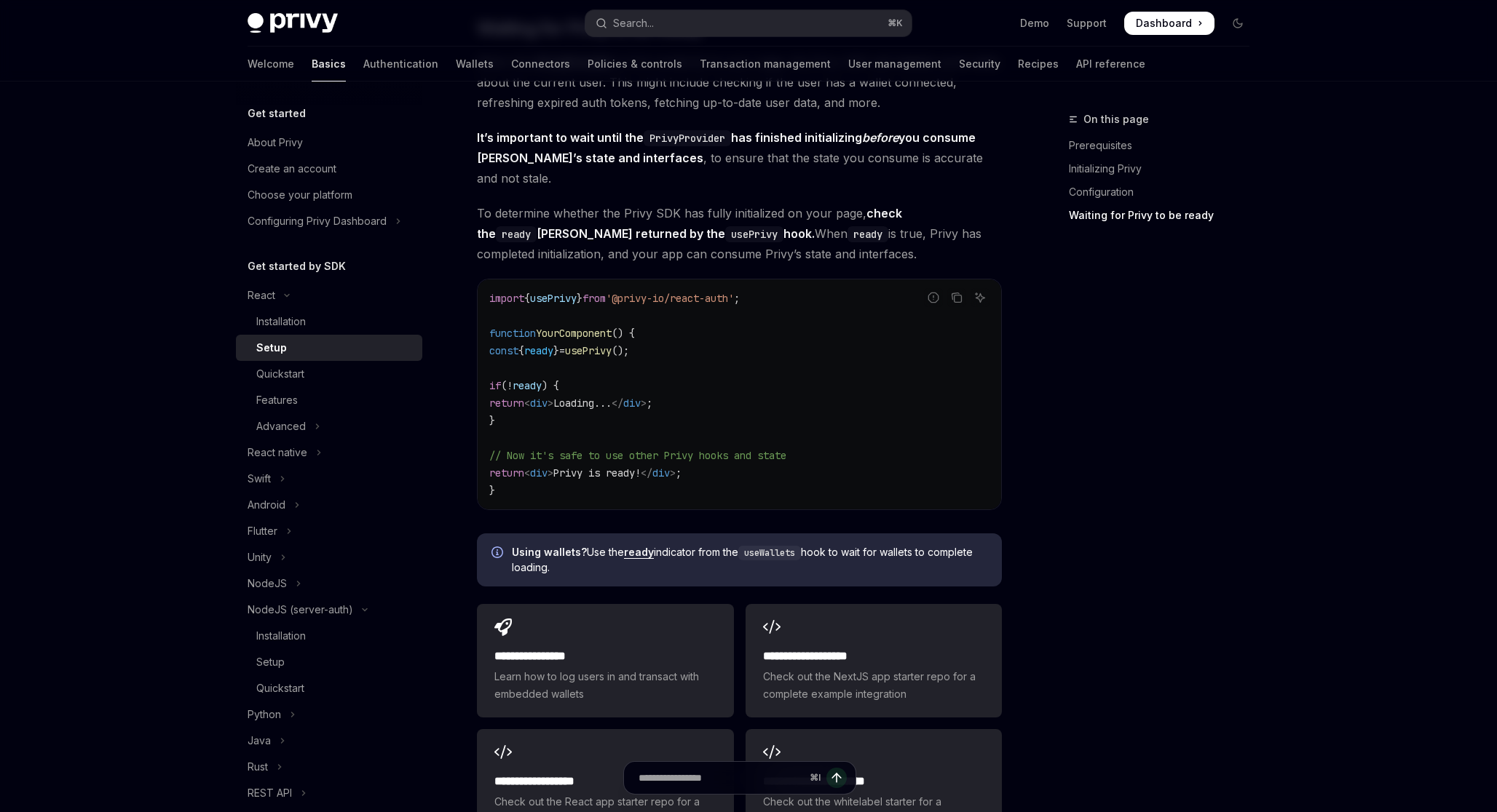
scroll to position [1505, 0]
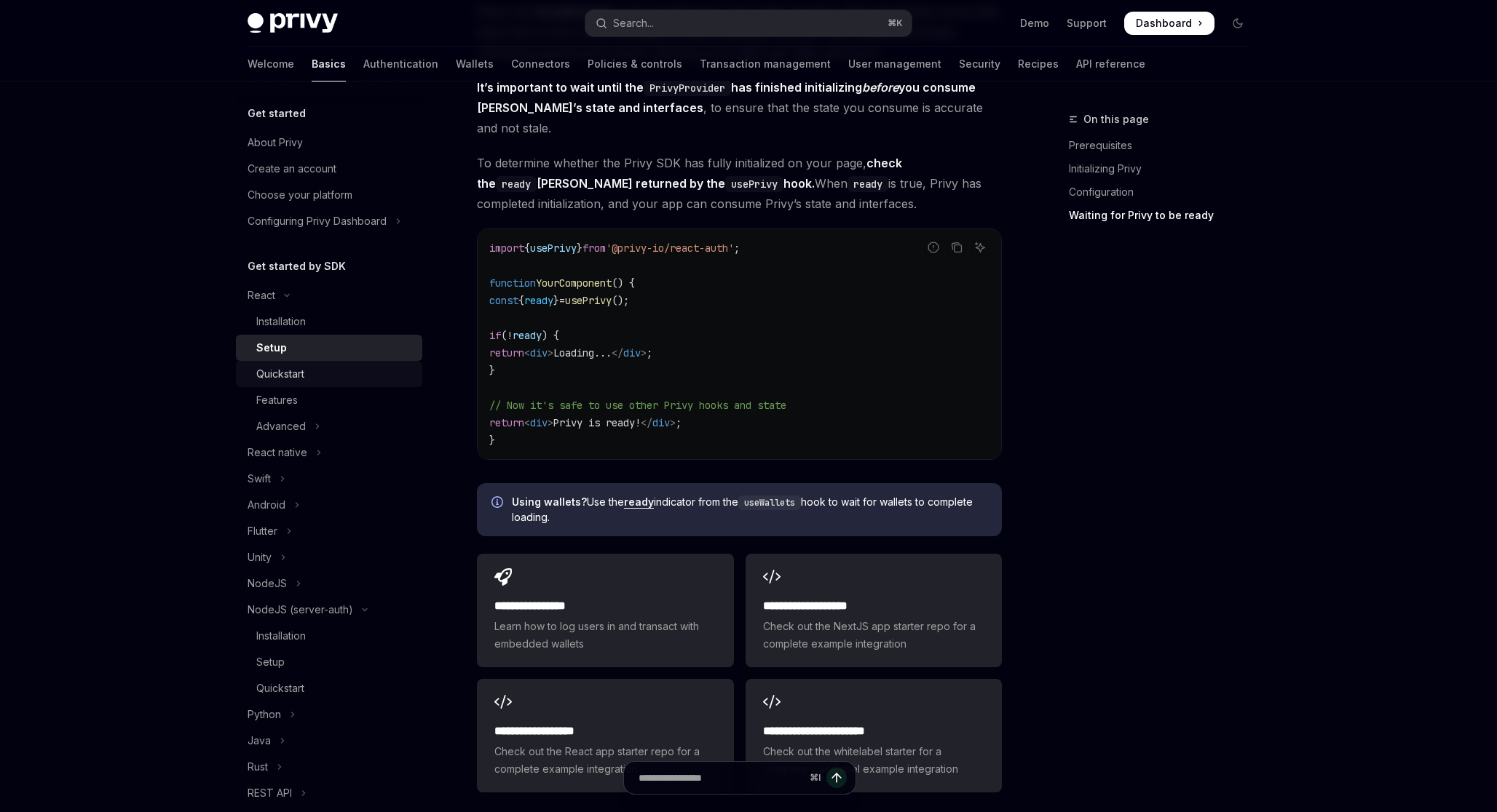
click at [297, 371] on div "Quickstart" at bounding box center [280, 374] width 48 height 17
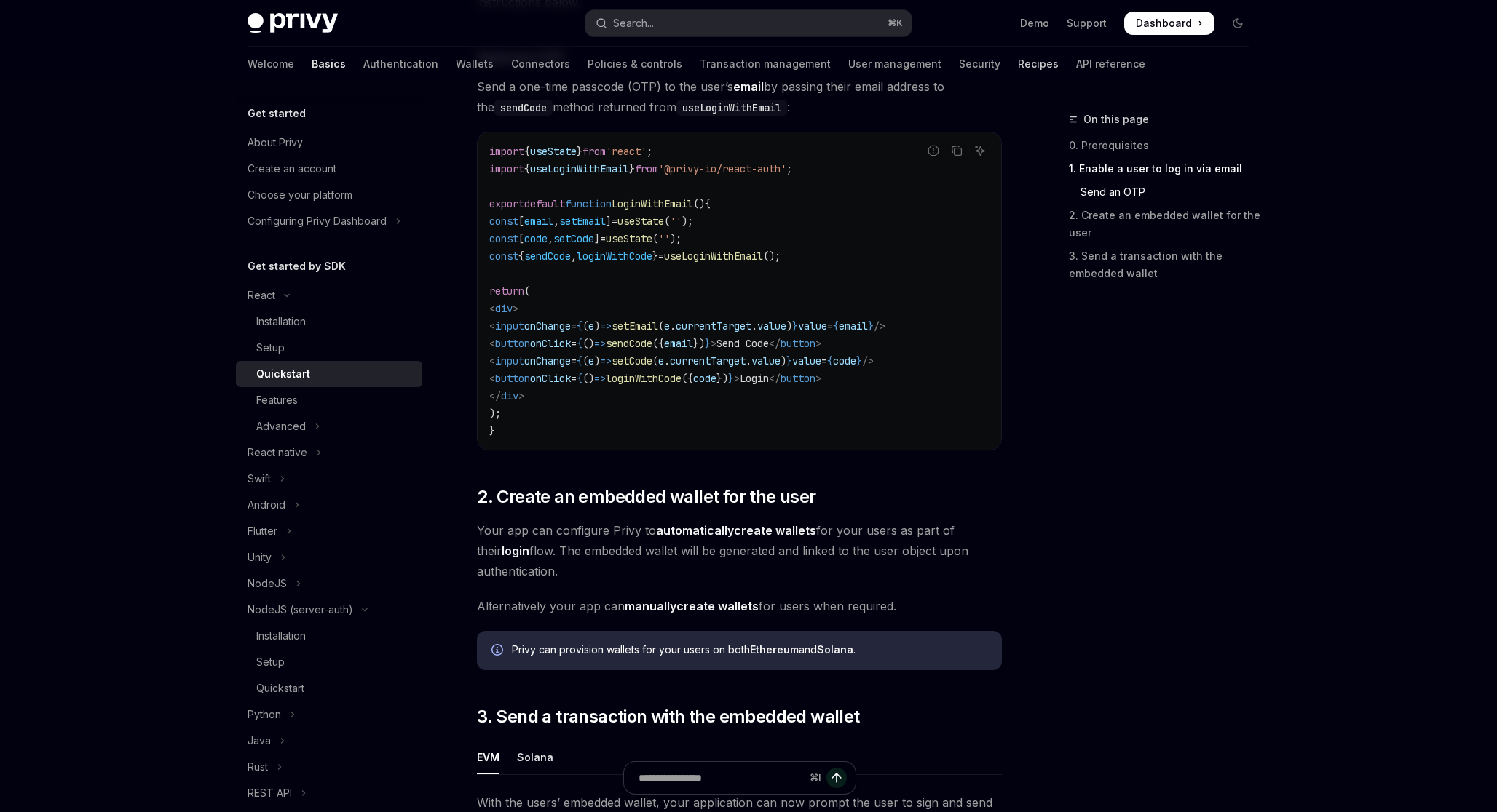
click at [1018, 68] on link "Recipes" at bounding box center [1038, 64] width 41 height 35
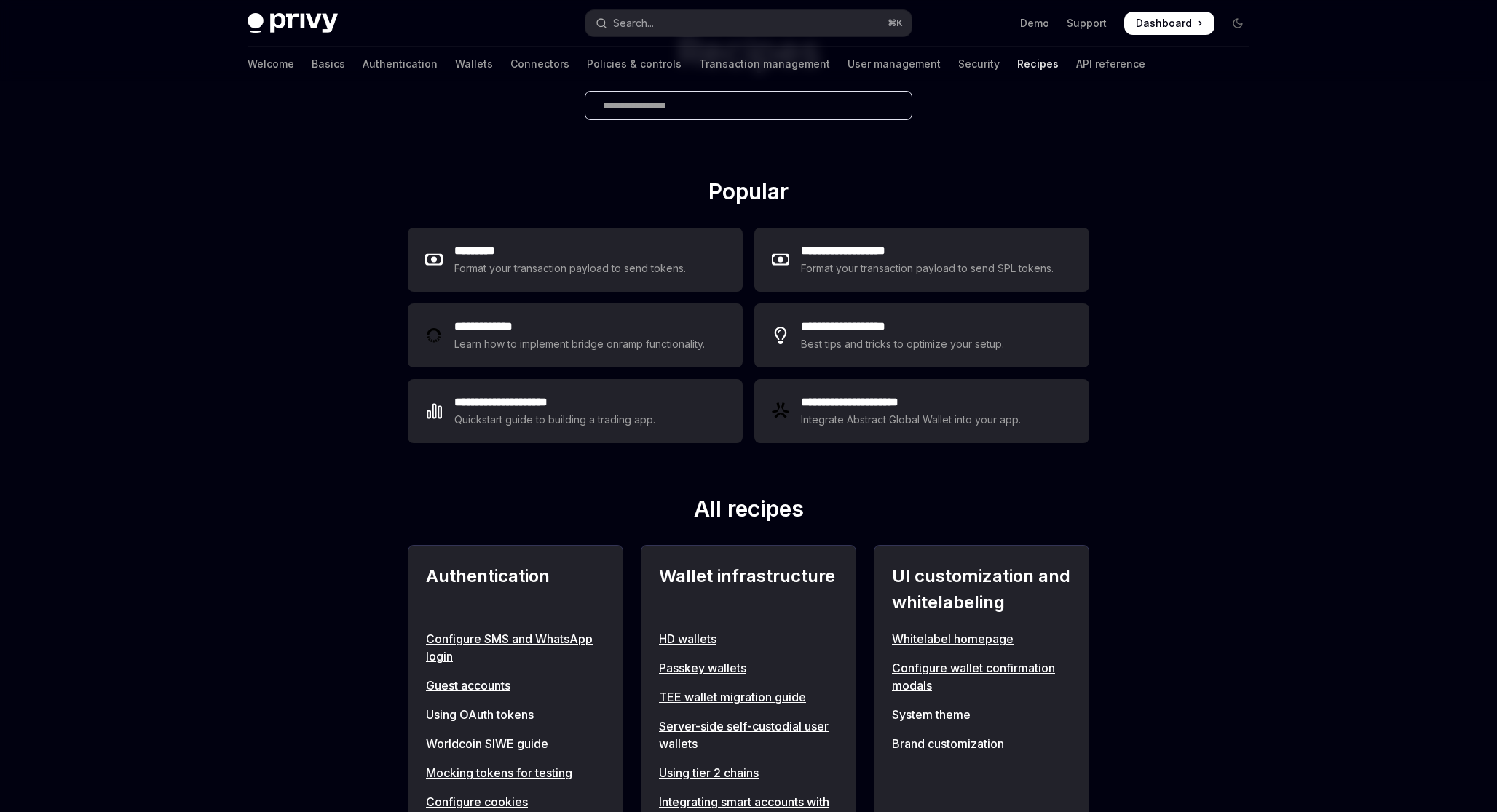
scroll to position [146, 0]
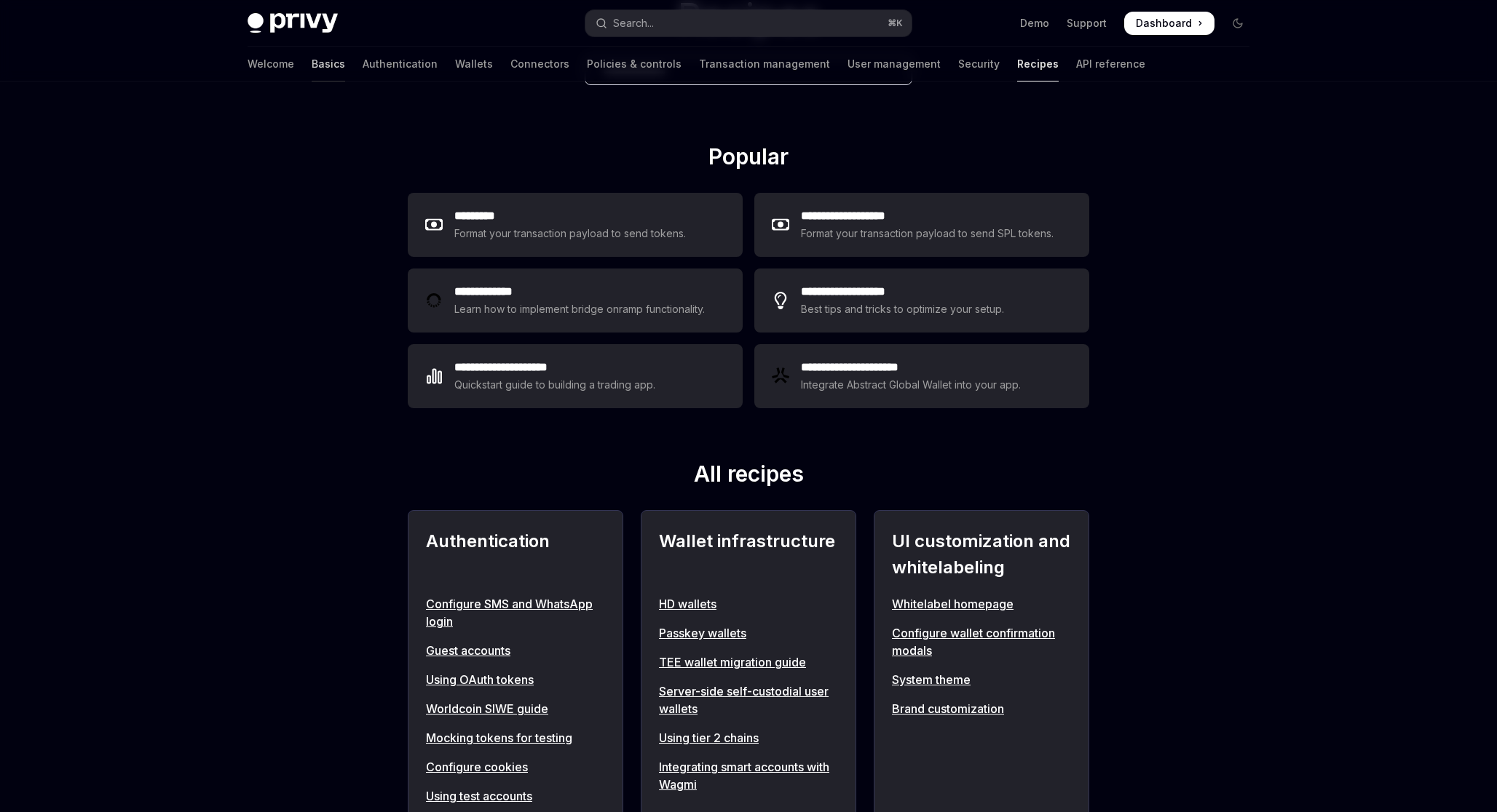
click at [312, 65] on link "Basics" at bounding box center [329, 64] width 34 height 35
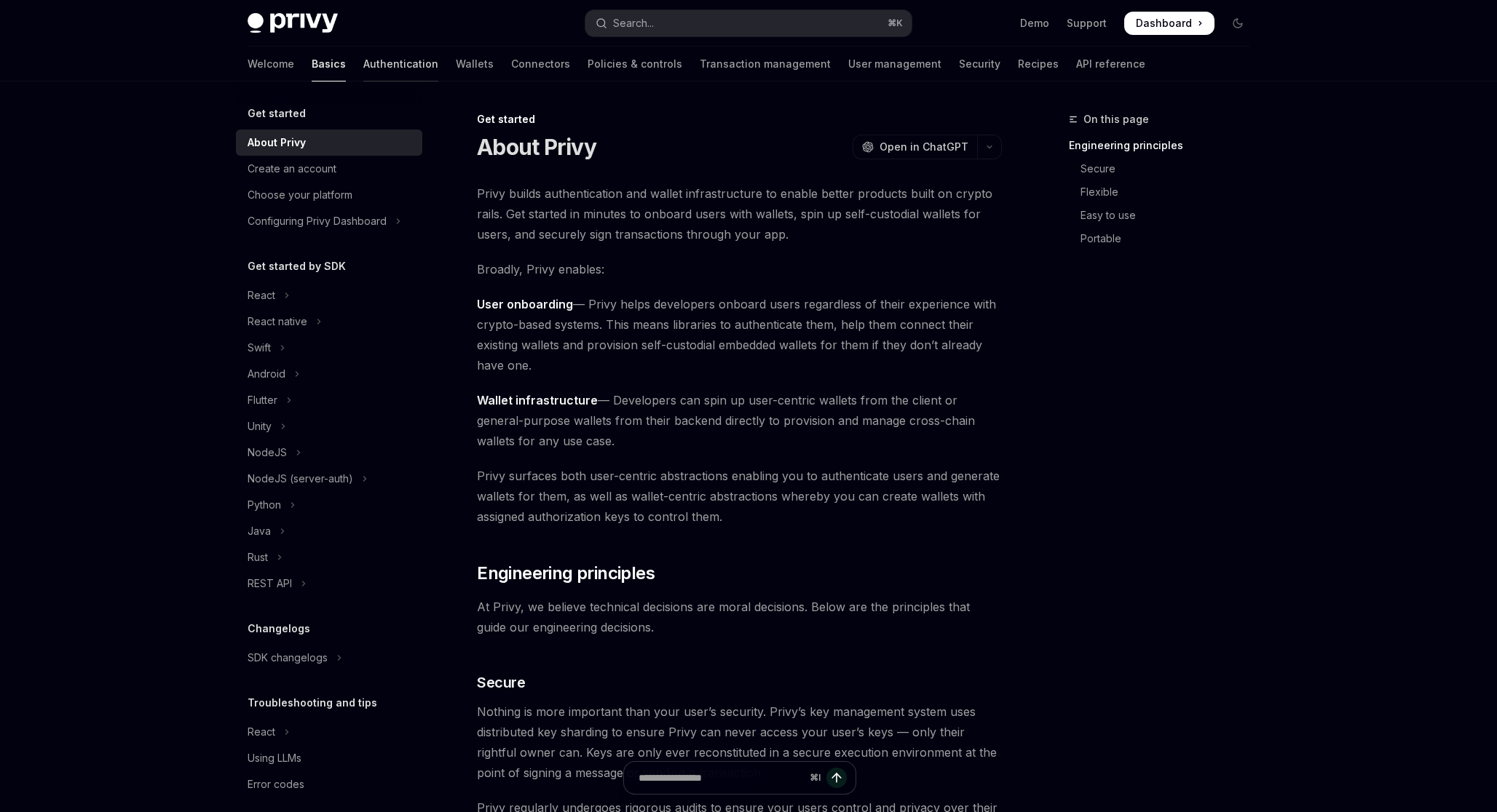
click at [363, 65] on link "Authentication" at bounding box center [400, 64] width 75 height 35
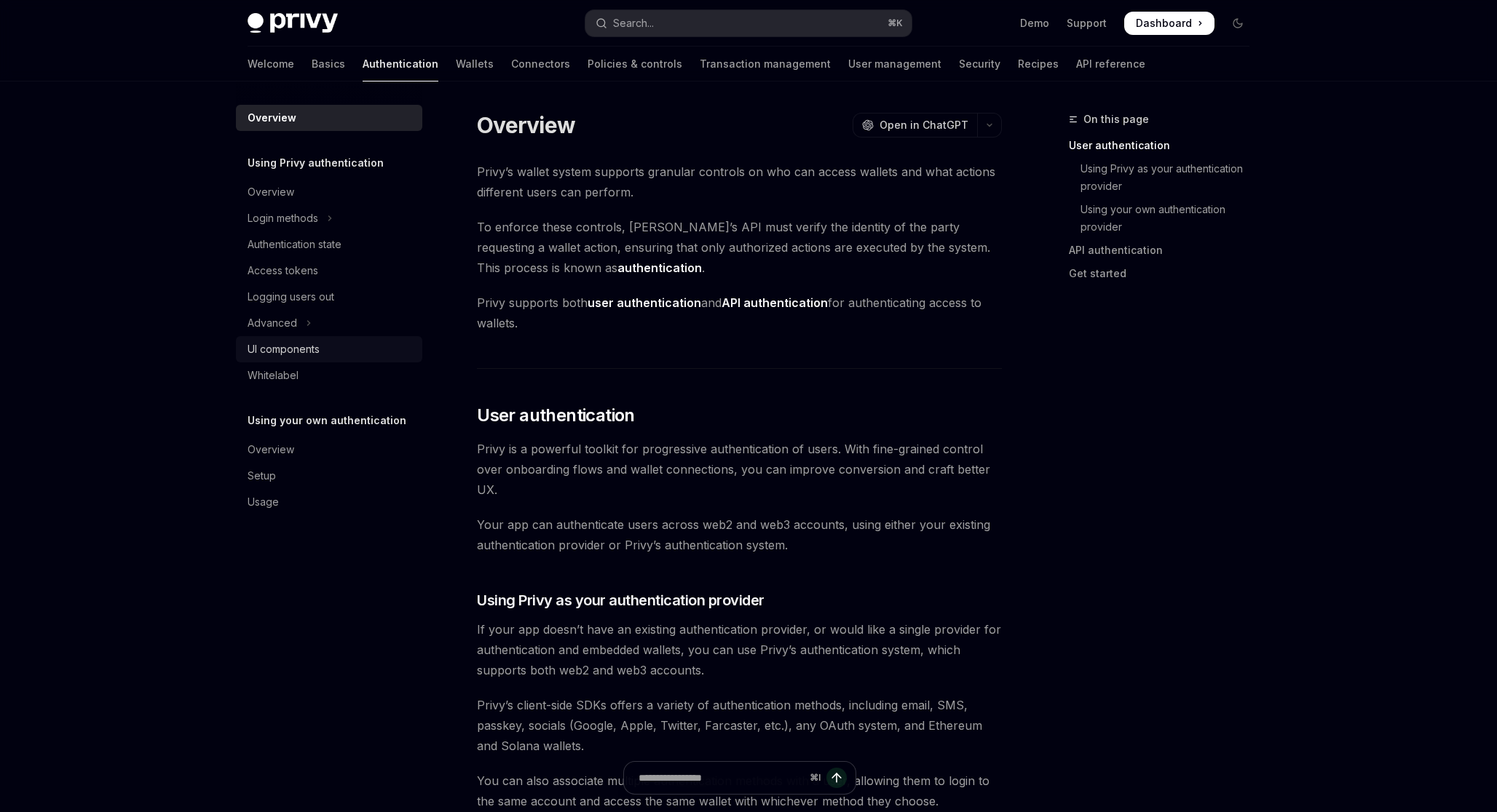
click at [277, 344] on div "UI components" at bounding box center [283, 349] width 72 height 17
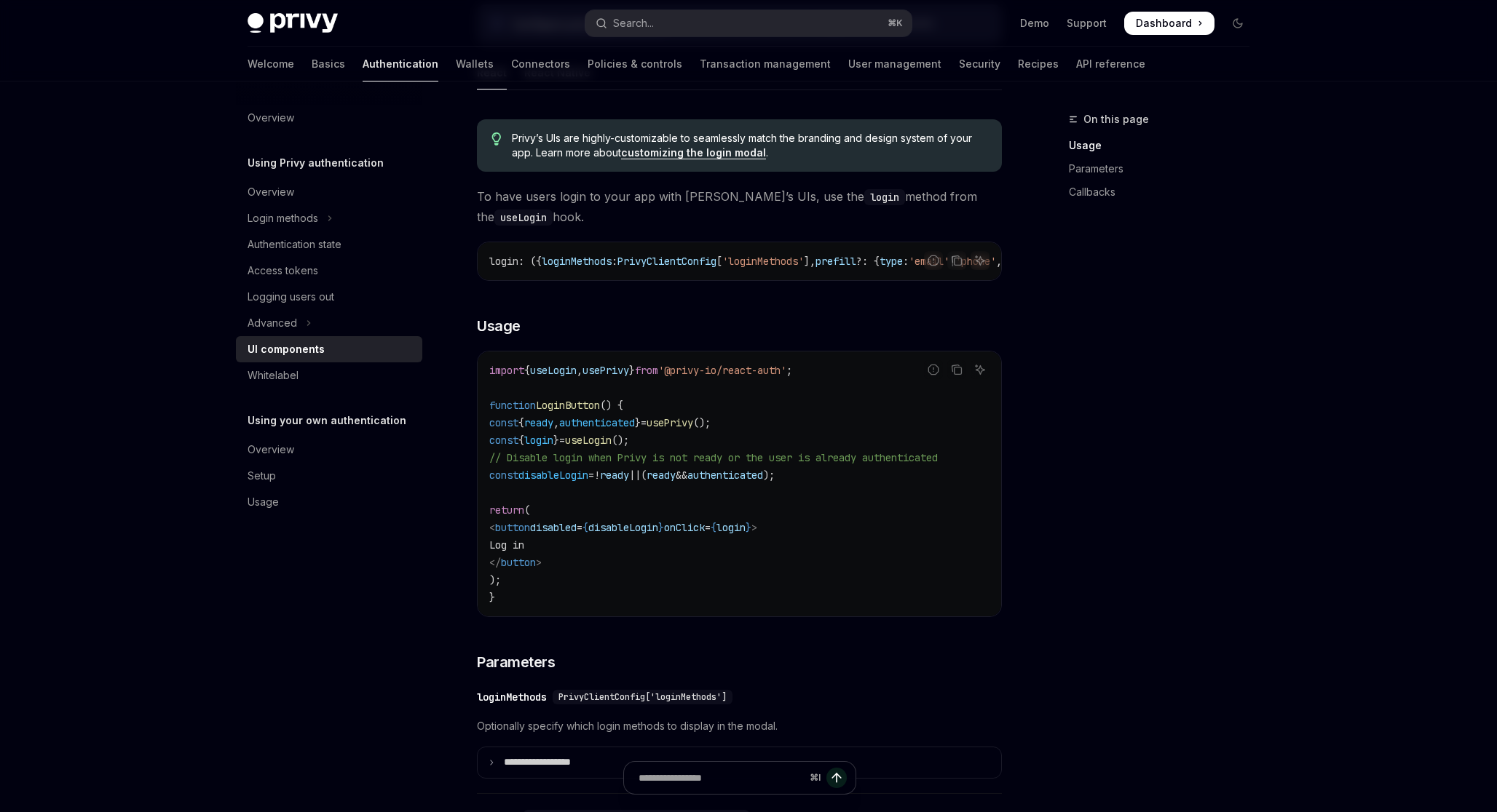
scroll to position [751, 0]
click at [312, 68] on link "Basics" at bounding box center [329, 64] width 34 height 35
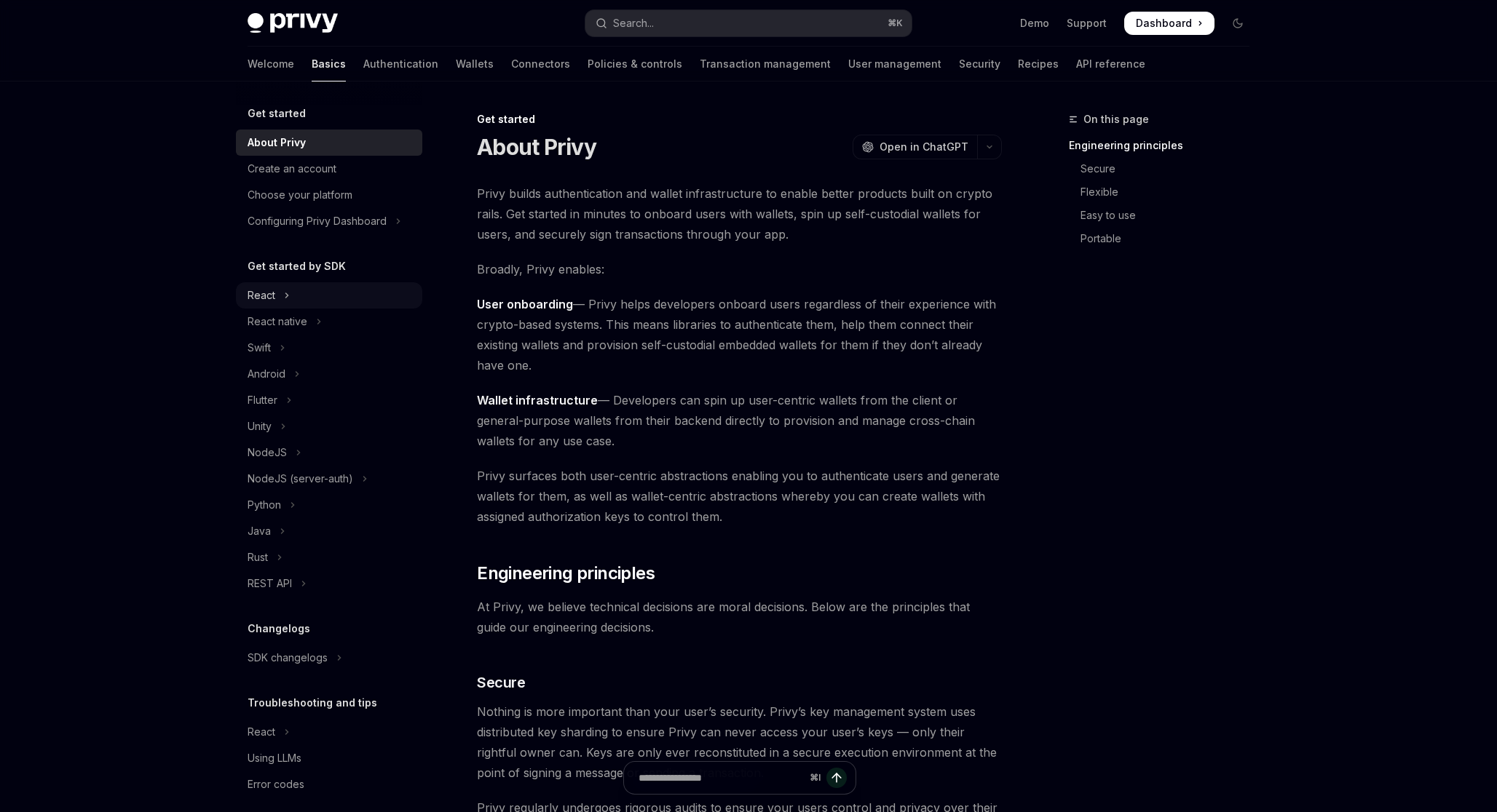
click at [280, 300] on button "React" at bounding box center [329, 296] width 186 height 26
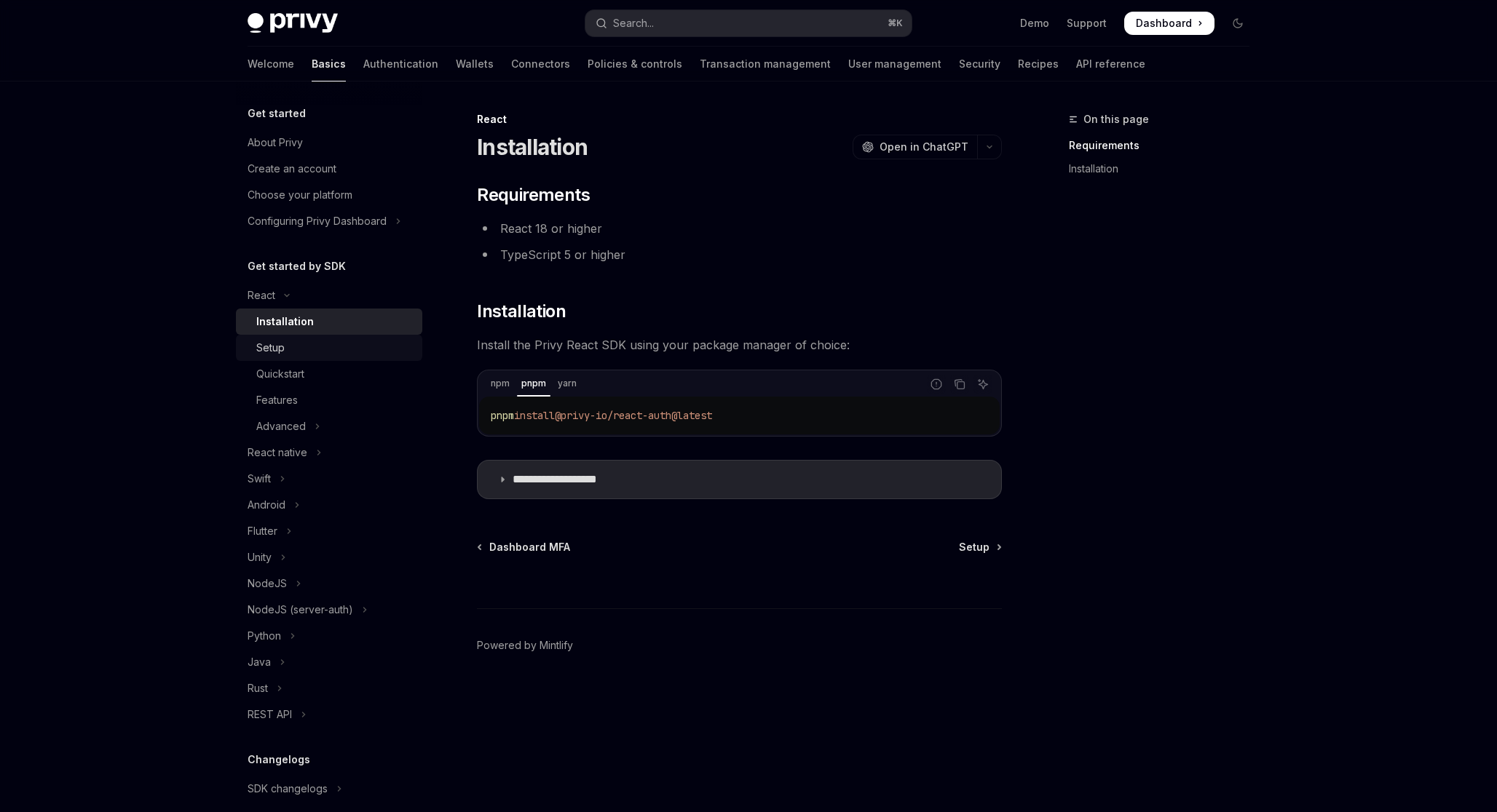
click at [277, 343] on div "Setup" at bounding box center [270, 348] width 29 height 17
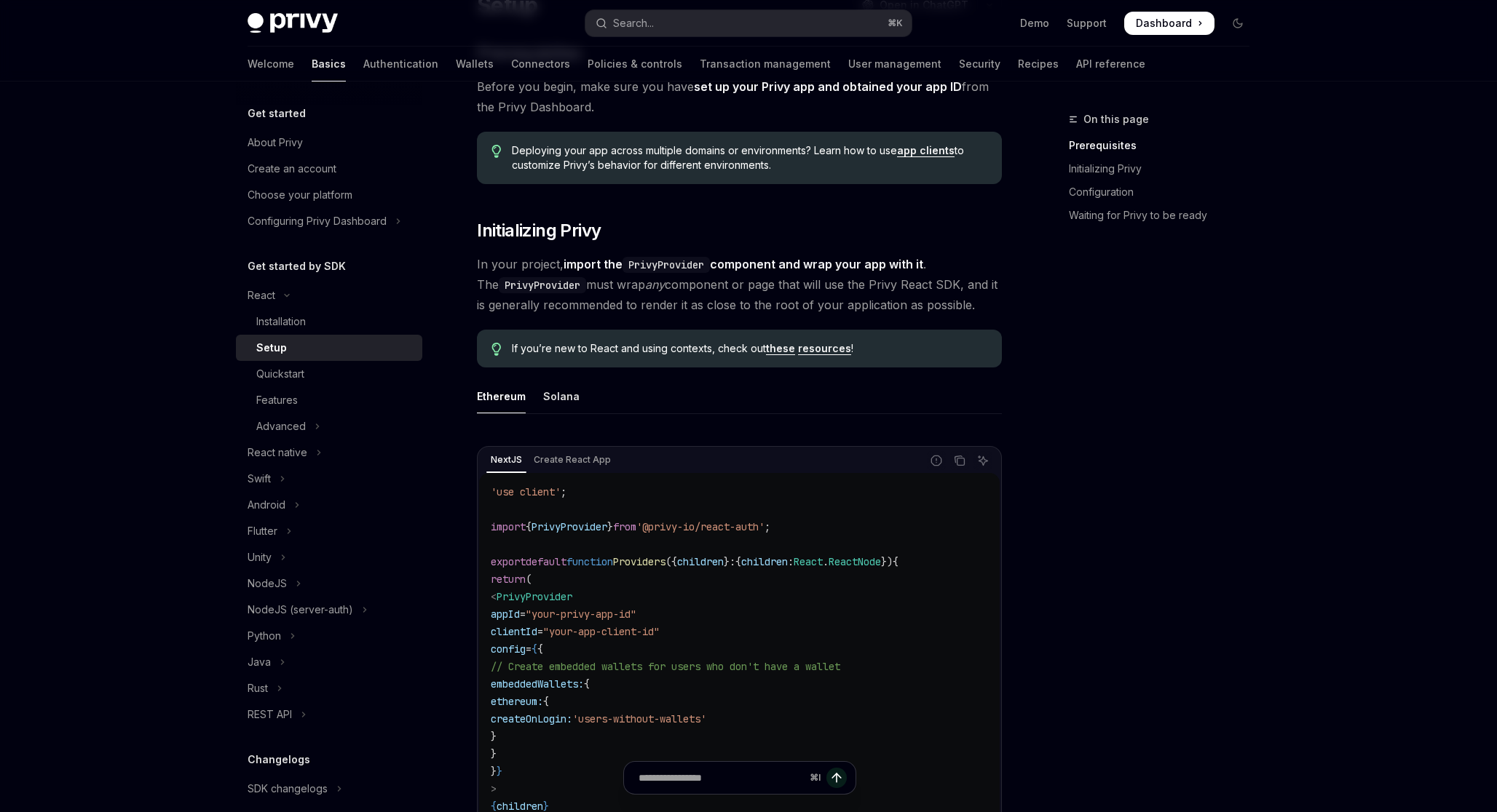
scroll to position [207, 0]
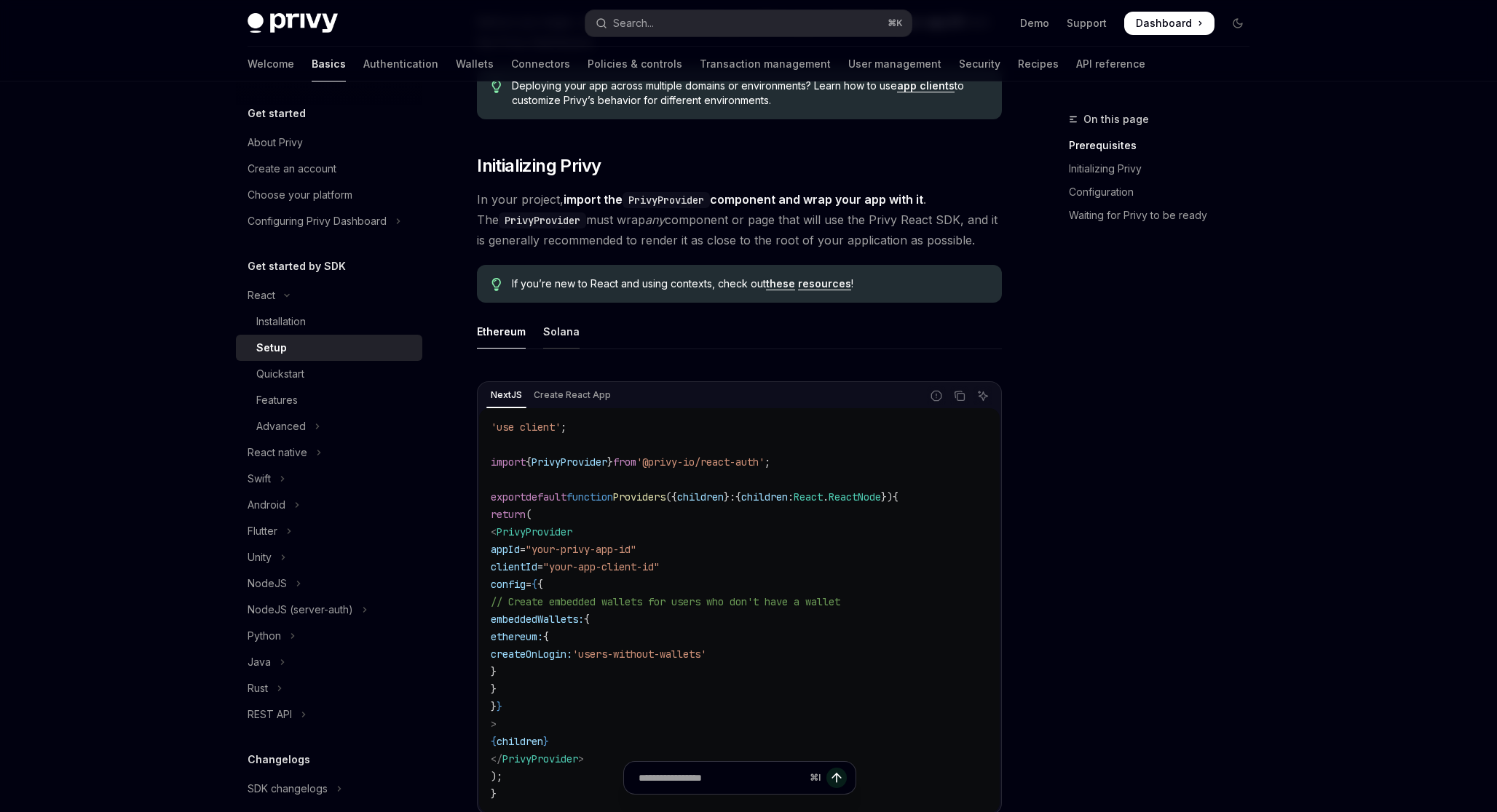
click at [557, 341] on div "Solana" at bounding box center [562, 331] width 36 height 34
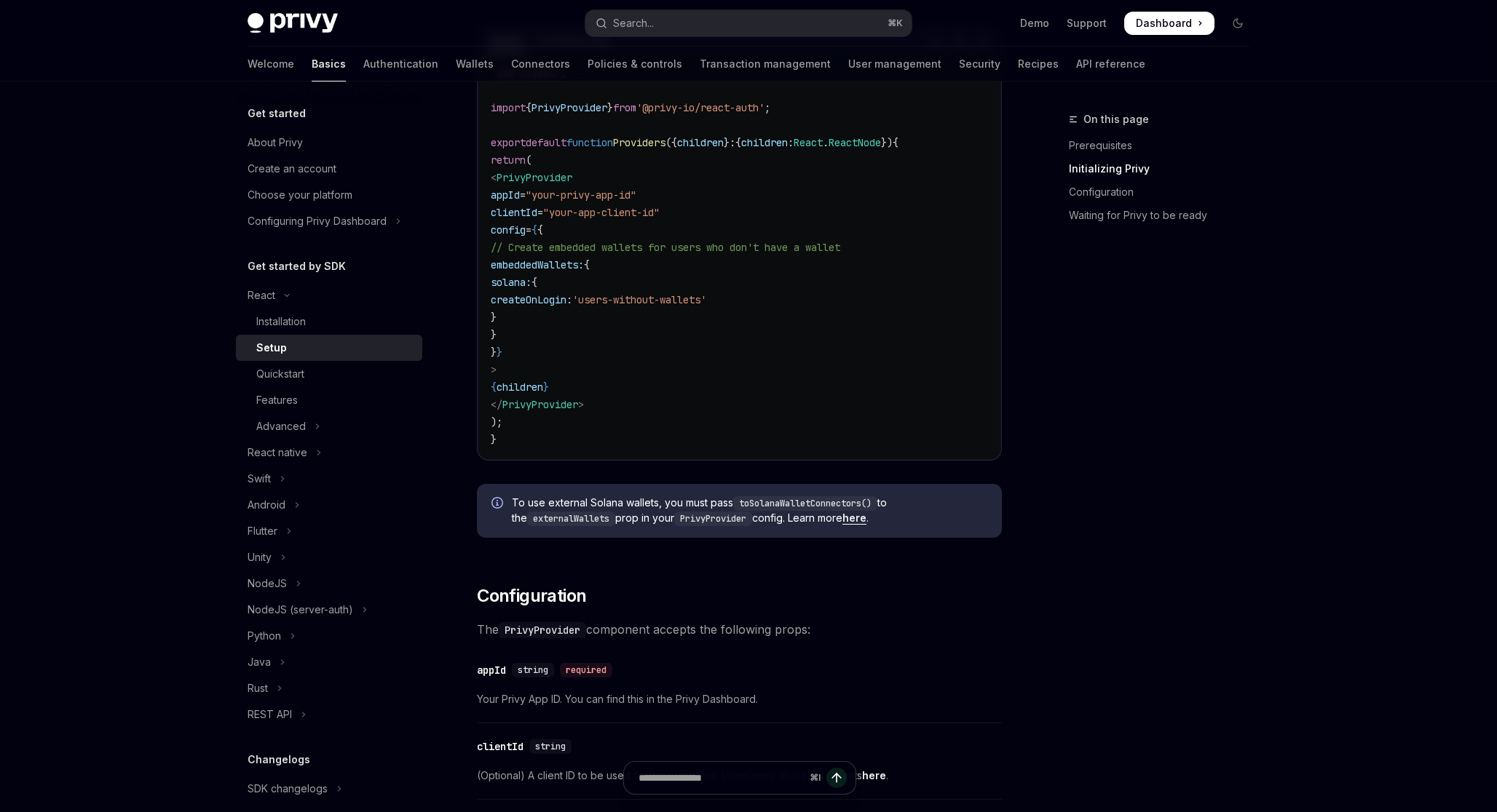
scroll to position [550, 0]
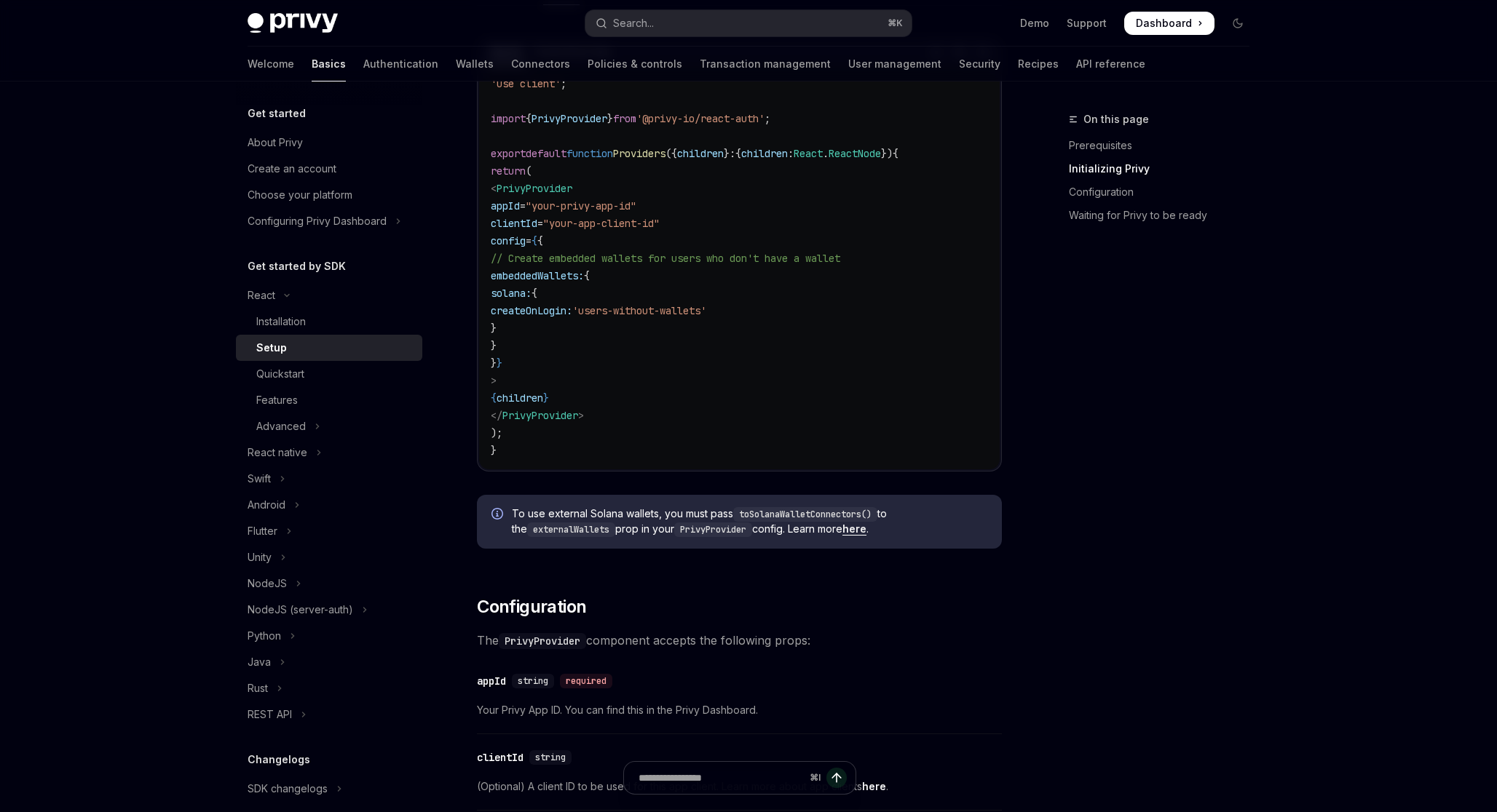
click at [798, 517] on code "toSolanaWalletConnectors()" at bounding box center [805, 514] width 144 height 15
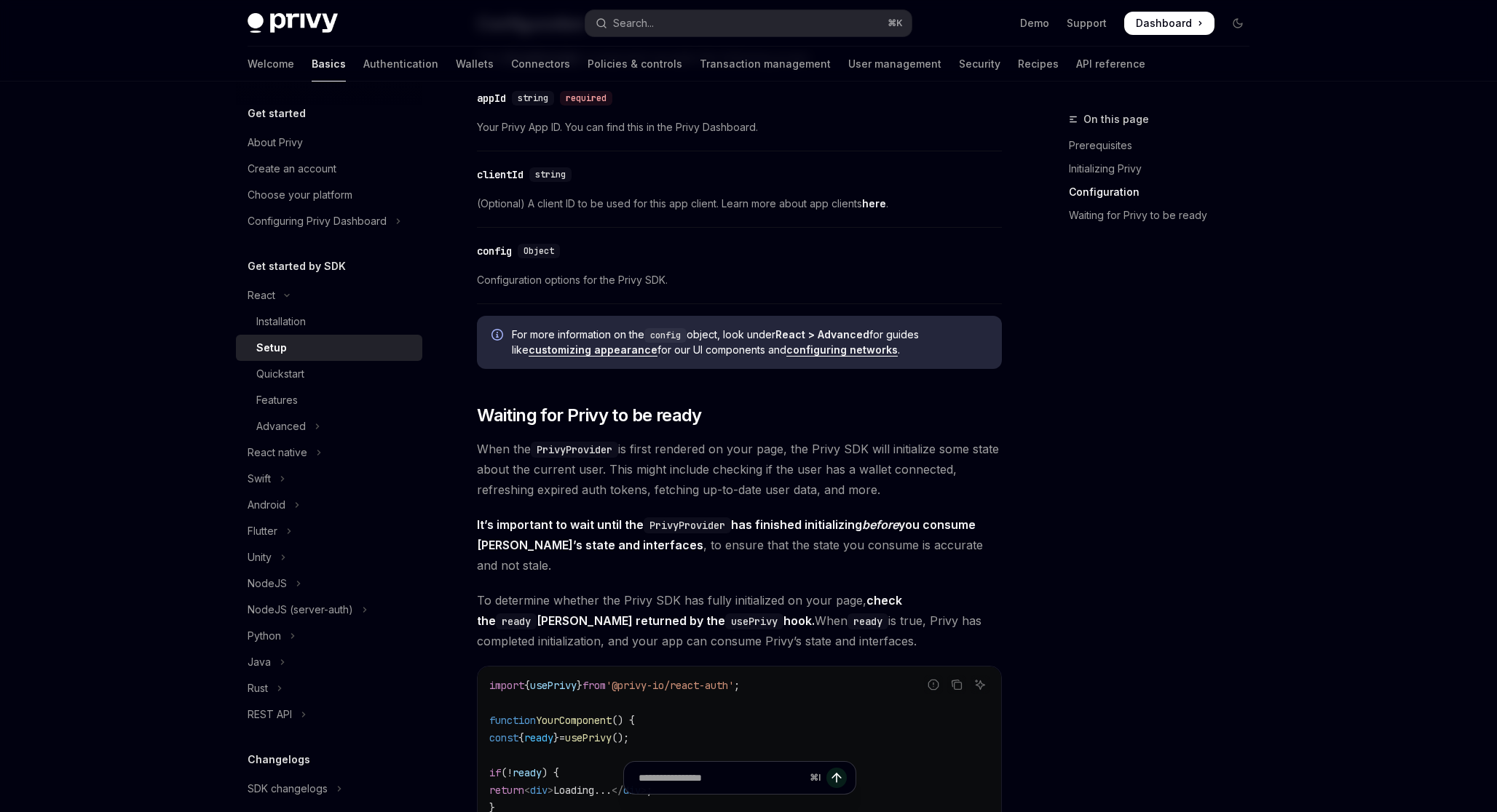
scroll to position [1121, 0]
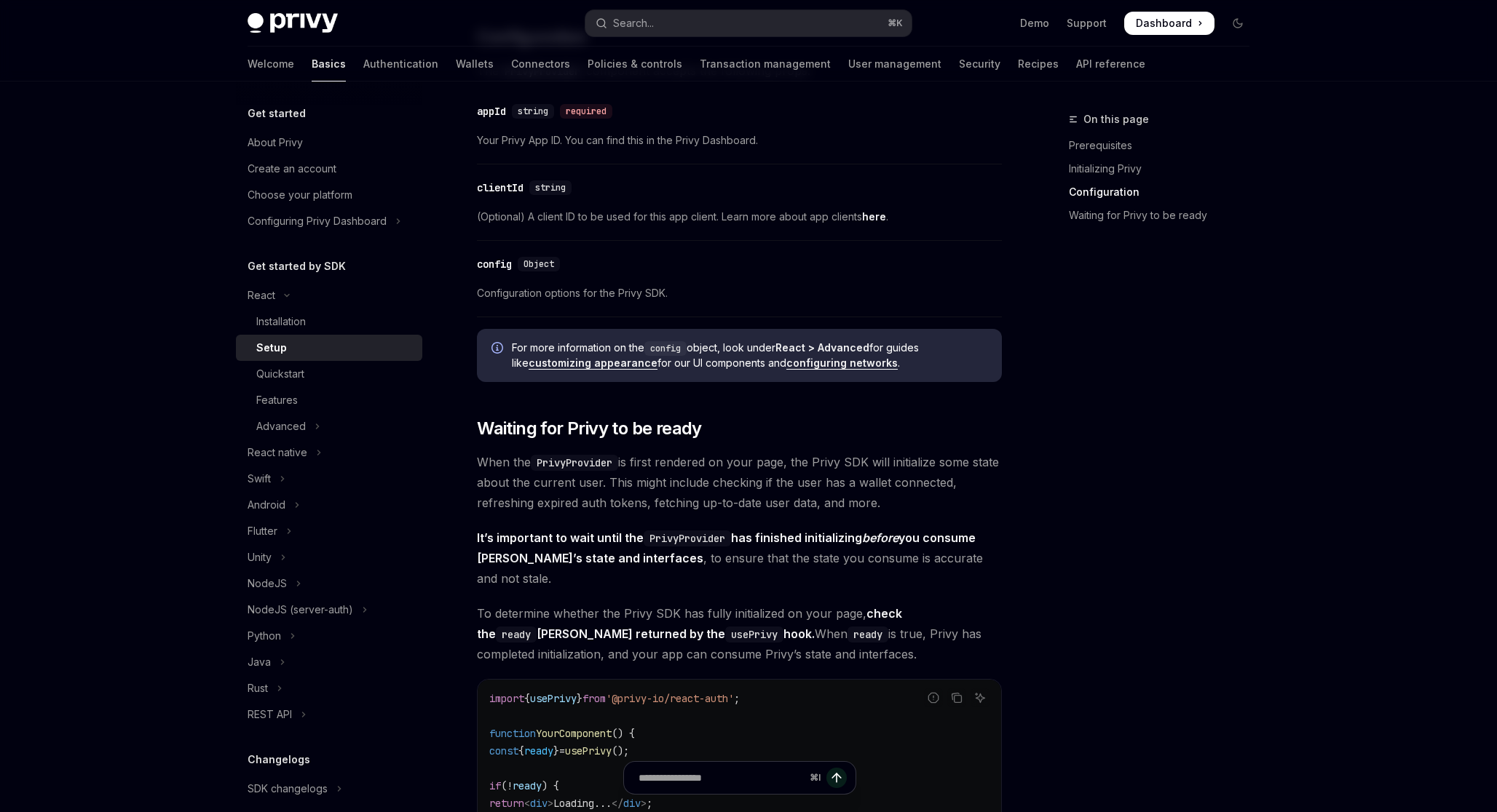
click at [858, 362] on link "configuring networks" at bounding box center [842, 363] width 112 height 13
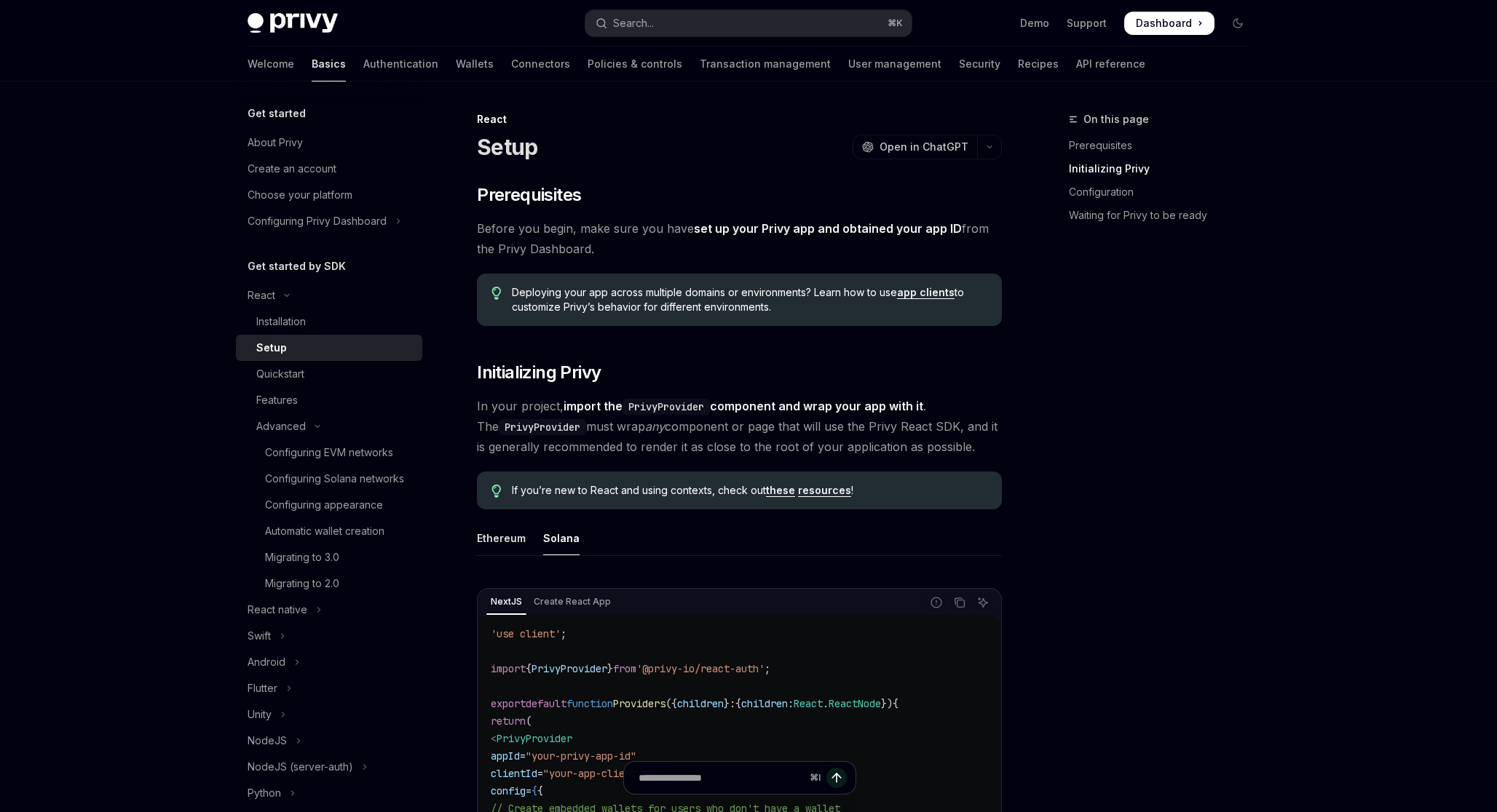
scroll to position [425, 0]
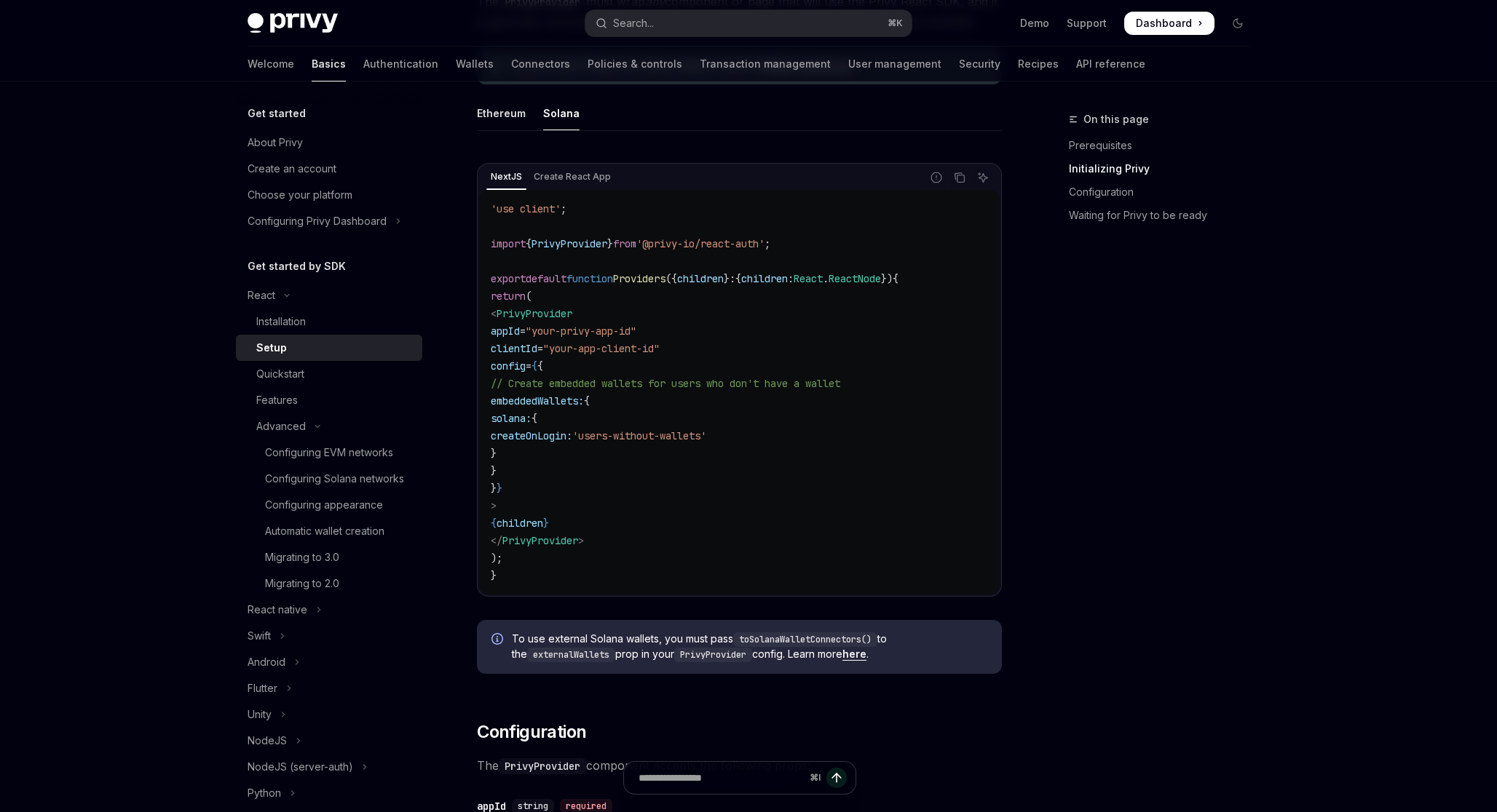
click at [859, 650] on link "here" at bounding box center [855, 654] width 24 height 13
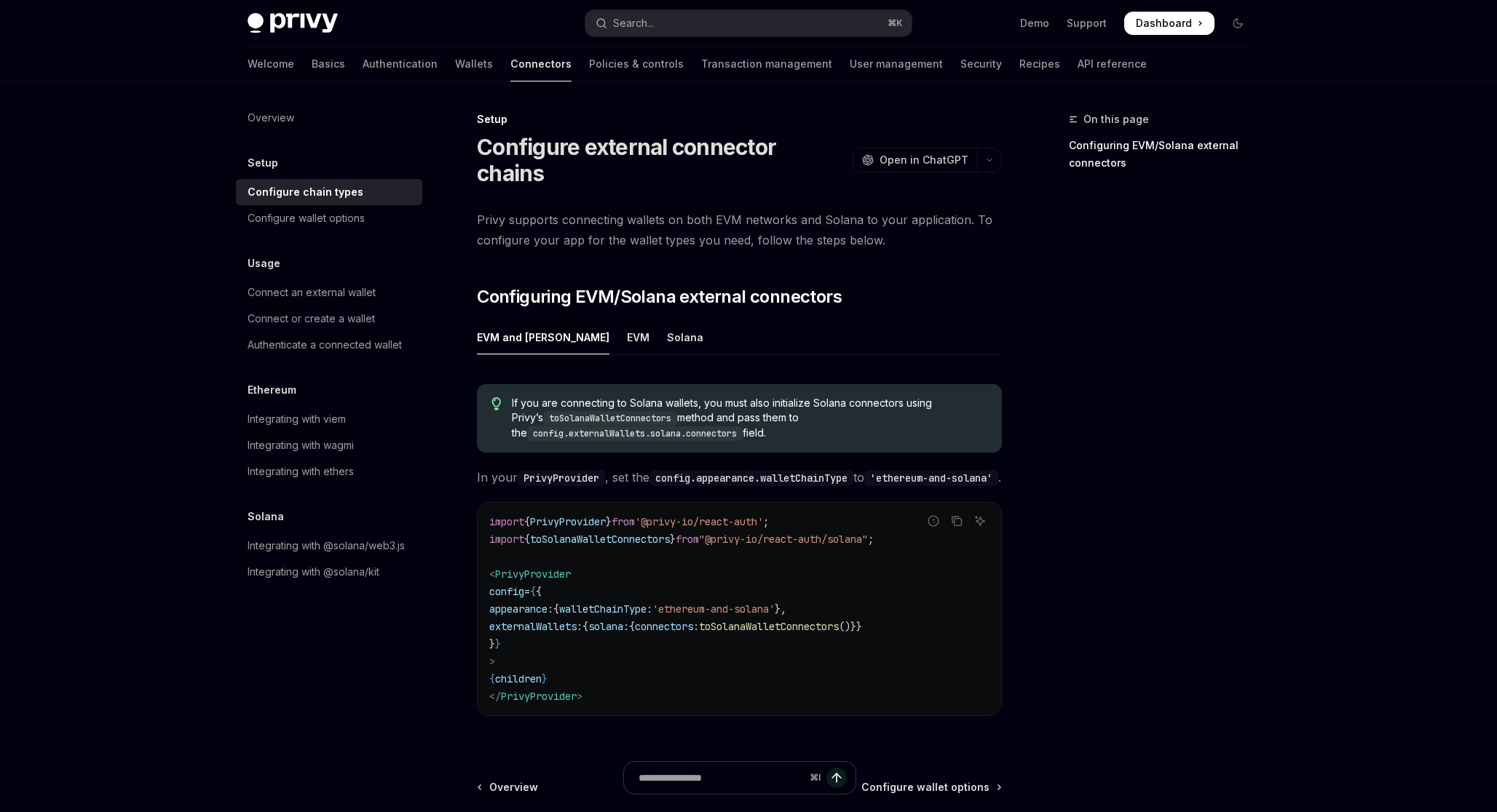
click at [648, 535] on span "toSolanaWalletConnectors" at bounding box center [600, 539] width 140 height 13
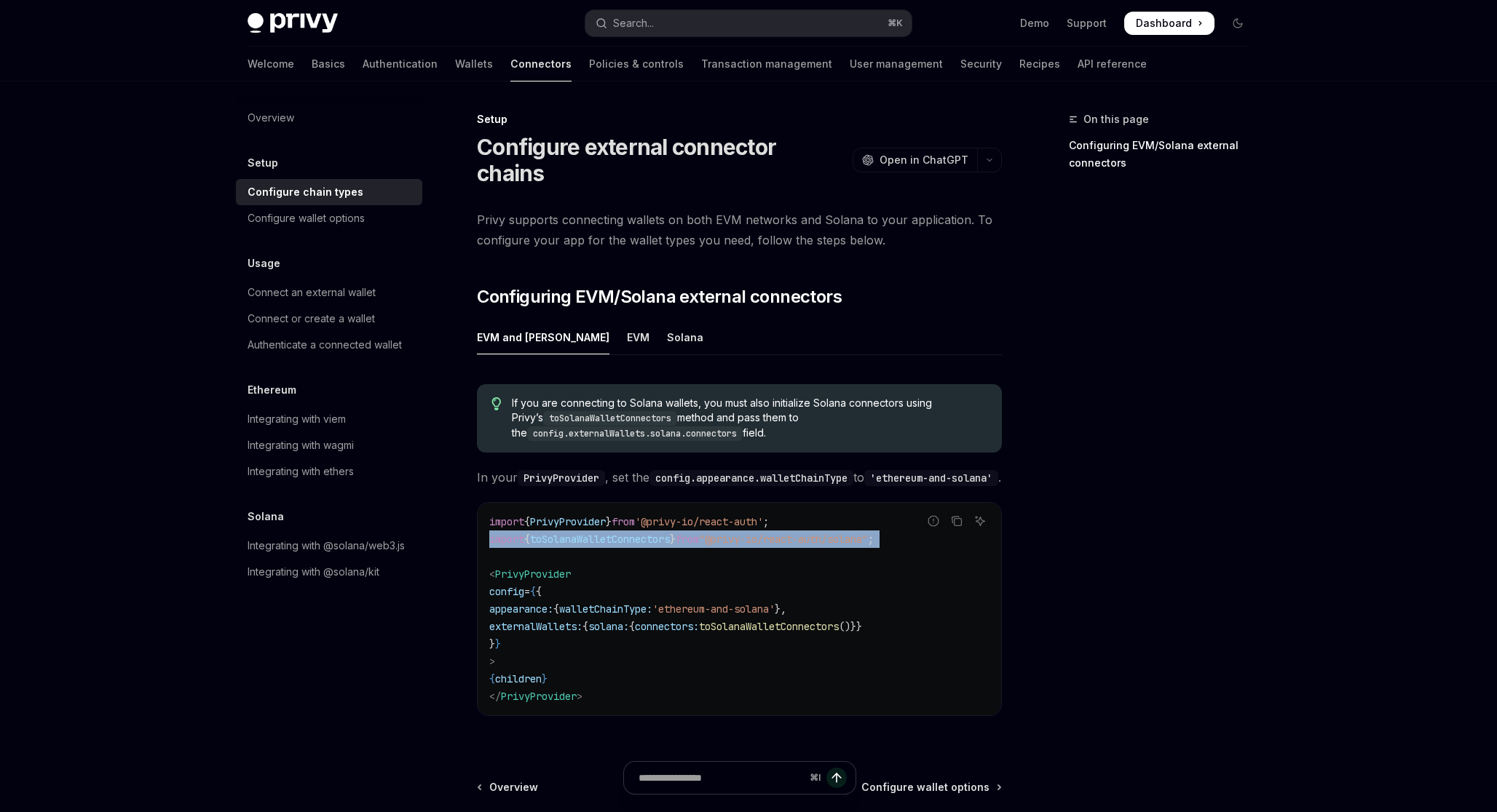
click at [648, 535] on span "toSolanaWalletConnectors" at bounding box center [600, 539] width 140 height 13
copy code "import { toSolanaWalletConnectors } from "@privy-io/react-auth/solana" ;"
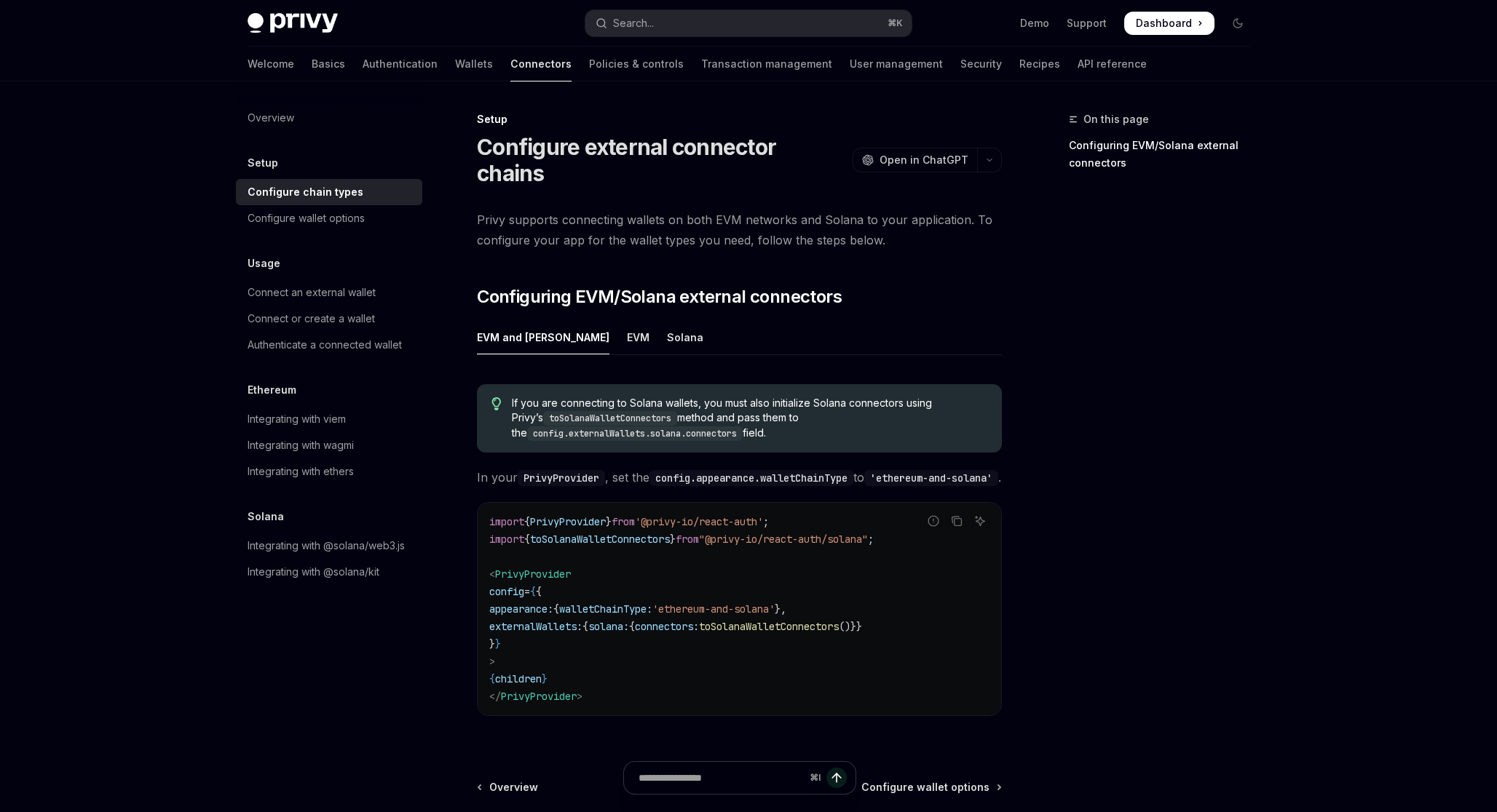
click at [583, 620] on span "externalWallets:" at bounding box center [536, 627] width 94 height 13
copy code "externalWallets: { solana: { connectors: toSolanaWalletConnectors ()}}"
click at [653, 603] on span "walletChainType:" at bounding box center [606, 609] width 94 height 13
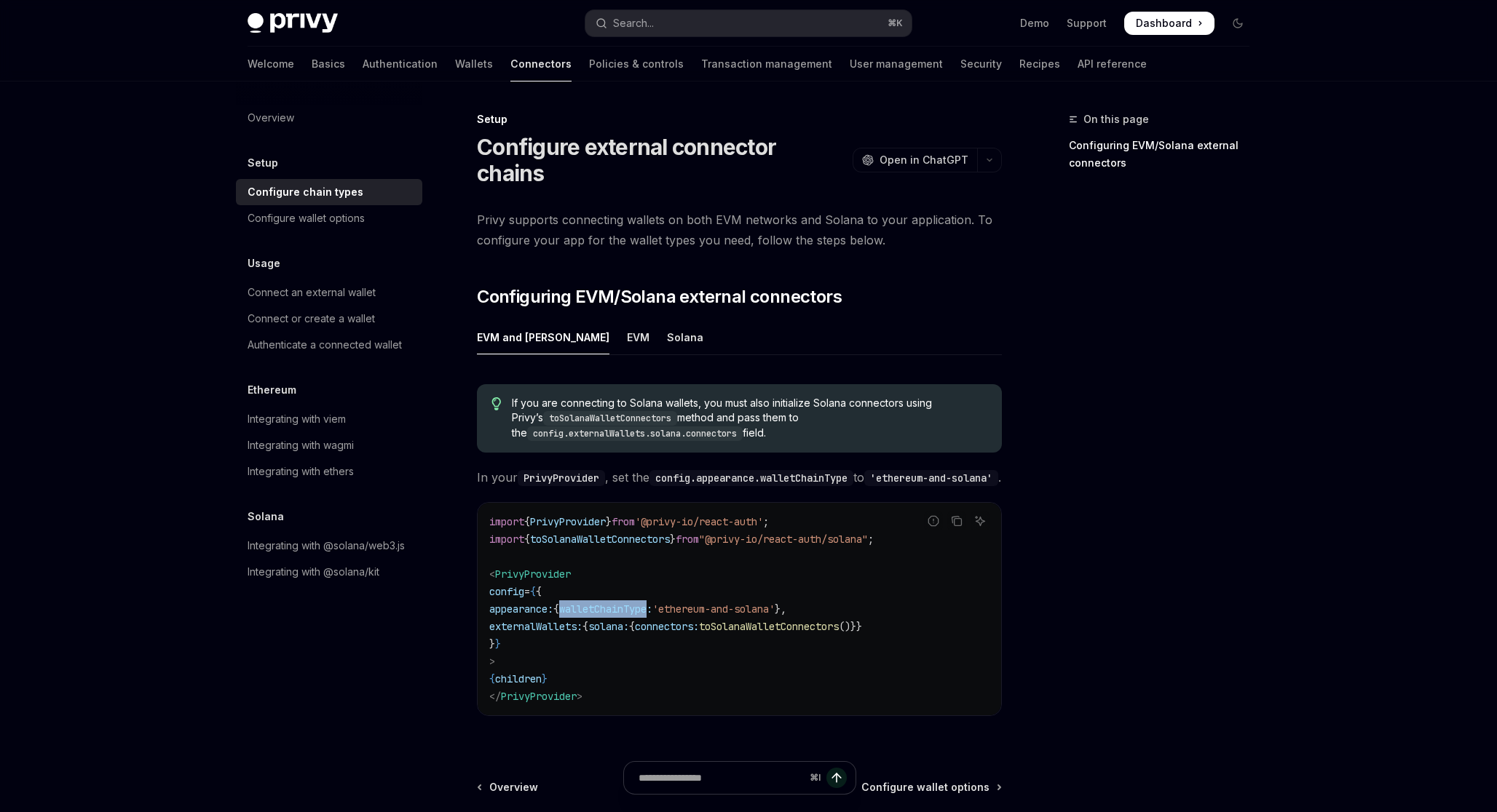
click at [653, 603] on span "walletChainType:" at bounding box center [606, 609] width 94 height 13
copy code "appearance: { walletChainType: 'ethereum-and-solana' },"
click at [667, 321] on div "Solana" at bounding box center [685, 337] width 36 height 34
type textarea "*"
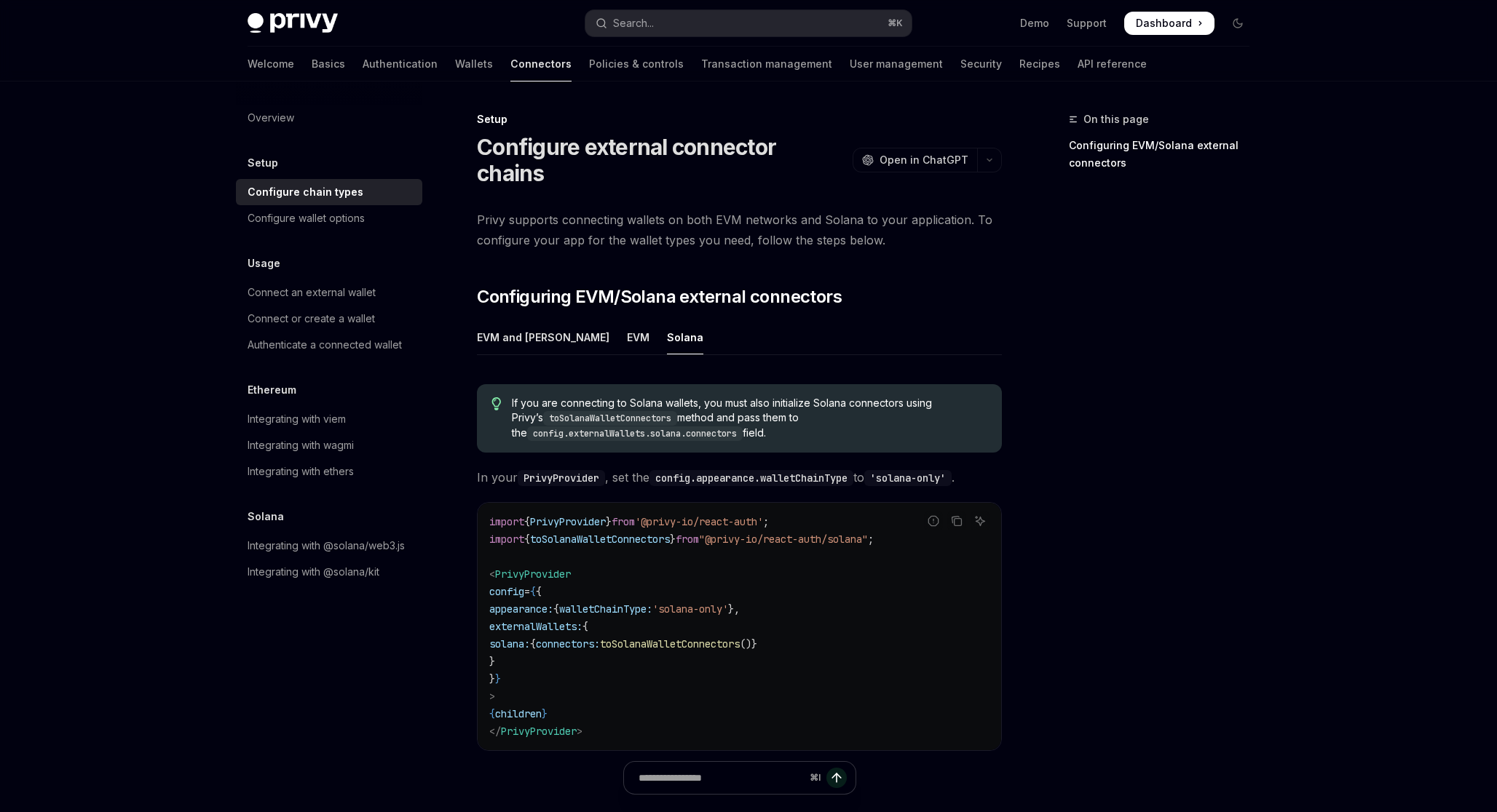
drag, startPoint x: 525, startPoint y: 635, endPoint x: 513, endPoint y: 607, distance: 30.5
click at [513, 607] on code "import { PrivyProvider } from '@privy-io/react-auth' ; import { toSolanaWalletC…" at bounding box center [739, 627] width 500 height 227
copy code "externalWallets: { solana: { connectors: toSolanaWalletConnectors ()} }"
